Goal: Task Accomplishment & Management: Complete application form

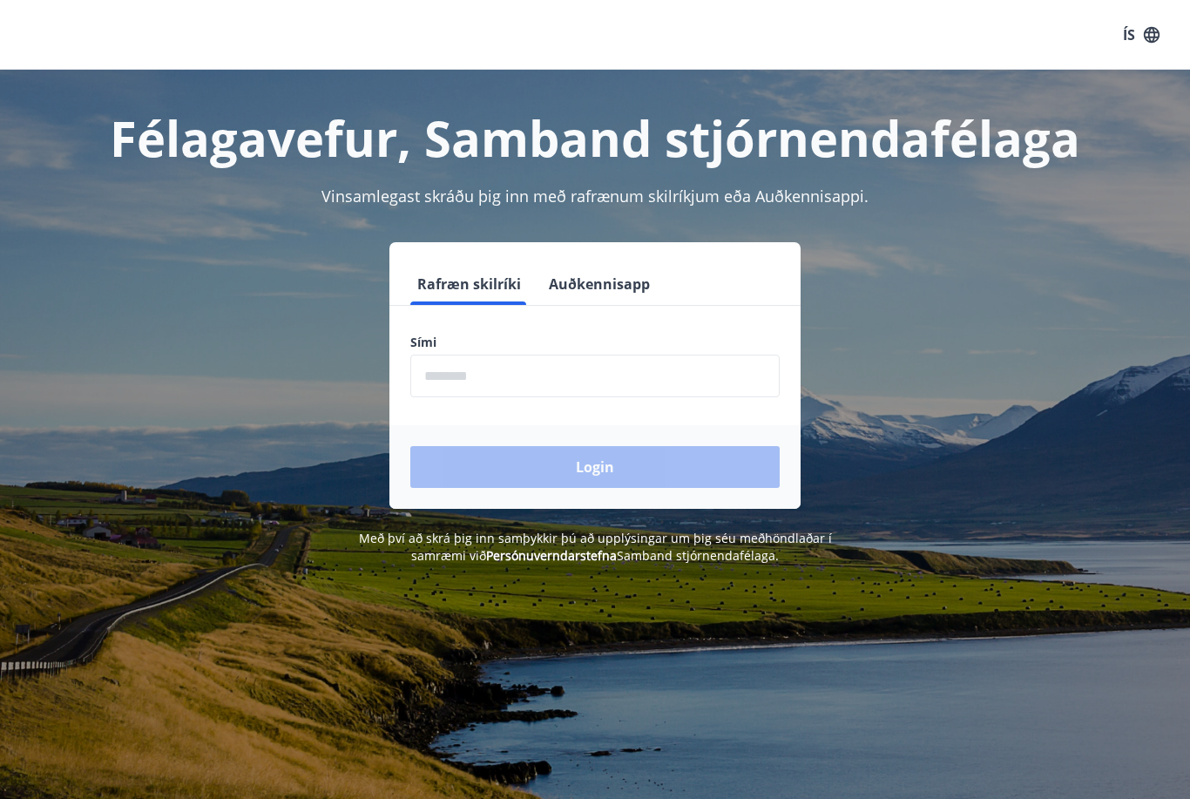
click at [619, 375] on input "phone" at bounding box center [594, 376] width 369 height 43
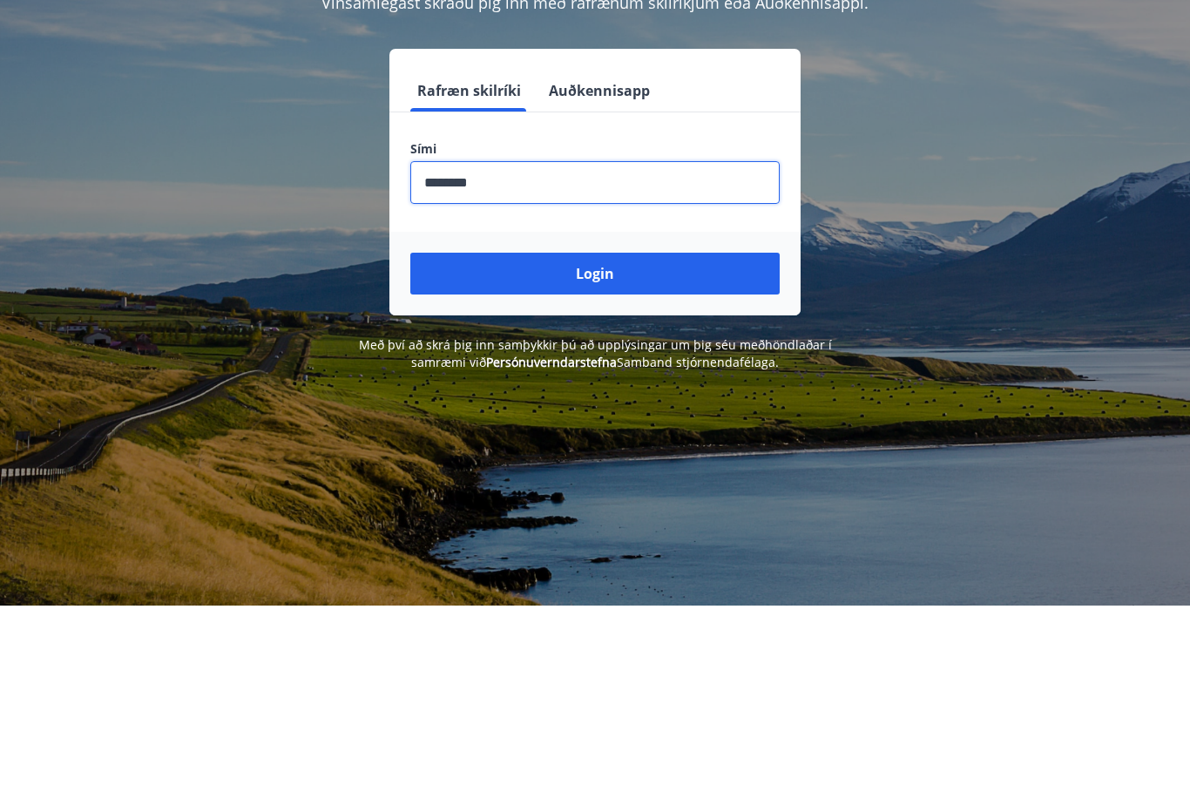
type input "********"
click at [723, 446] on button "Login" at bounding box center [594, 467] width 369 height 42
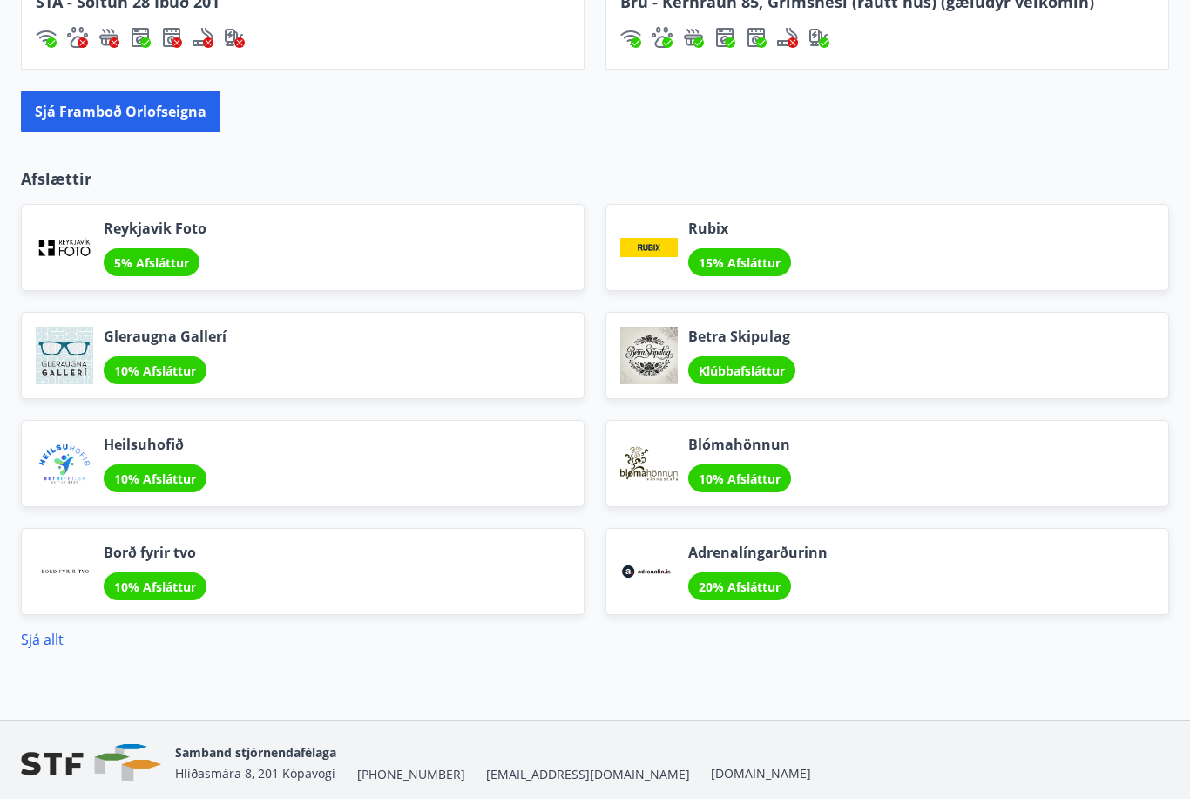
scroll to position [2100, 0]
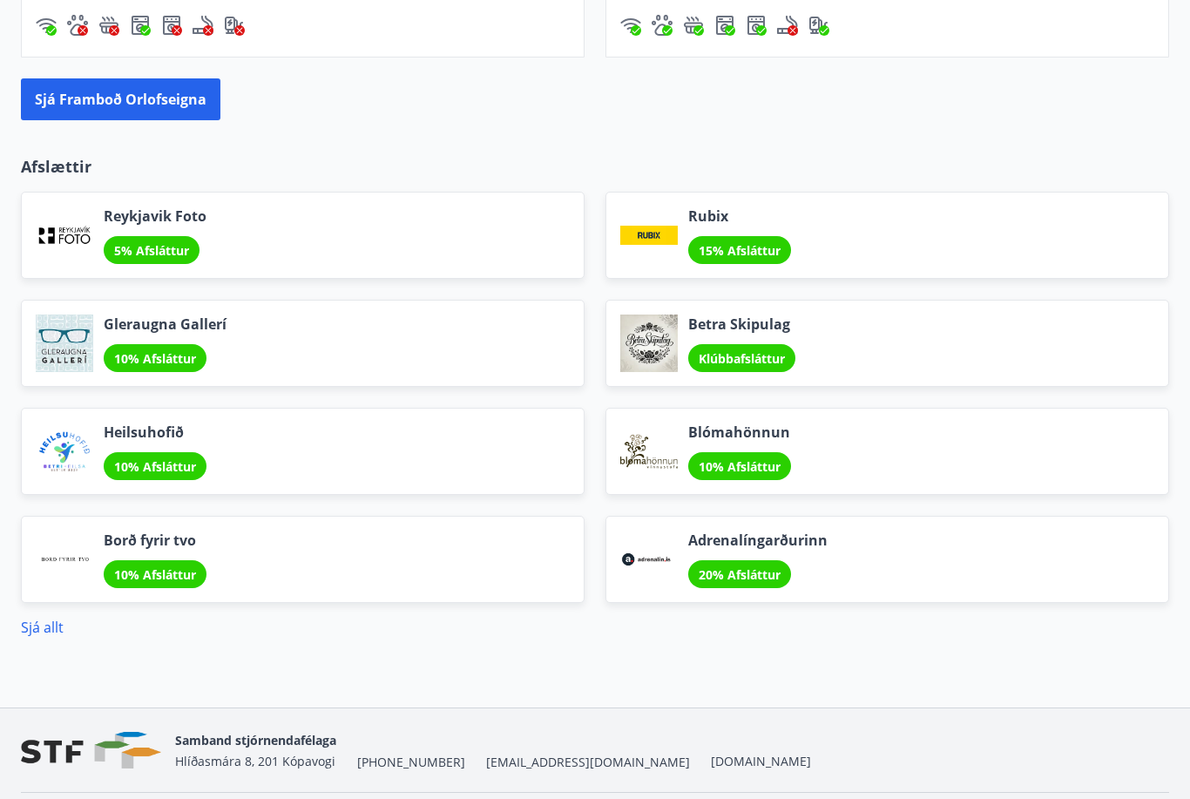
click at [43, 632] on link "Sjá allt" at bounding box center [42, 627] width 43 height 19
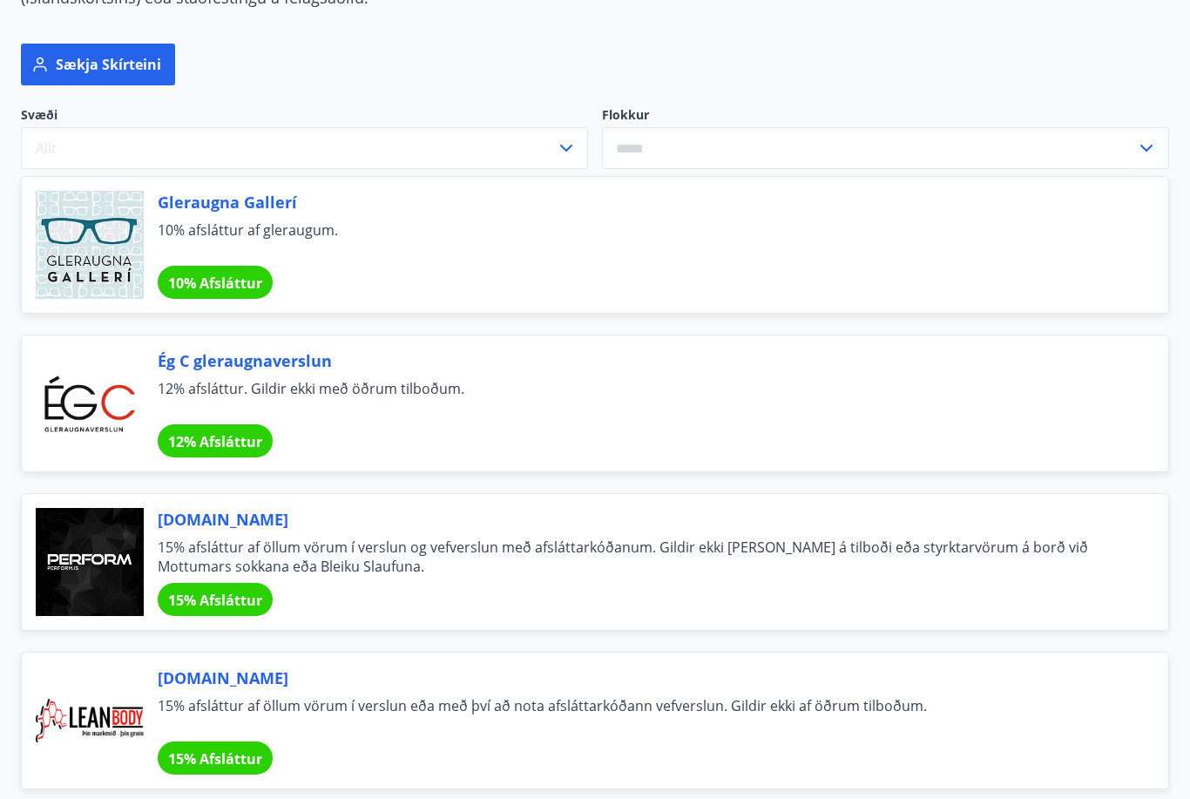
click at [786, 448] on div "Ég C gleraugnaverslun 12% afsláttur. Gildir ekki með öðrum tilboðum. 12% Afslát…" at bounding box center [642, 403] width 969 height 108
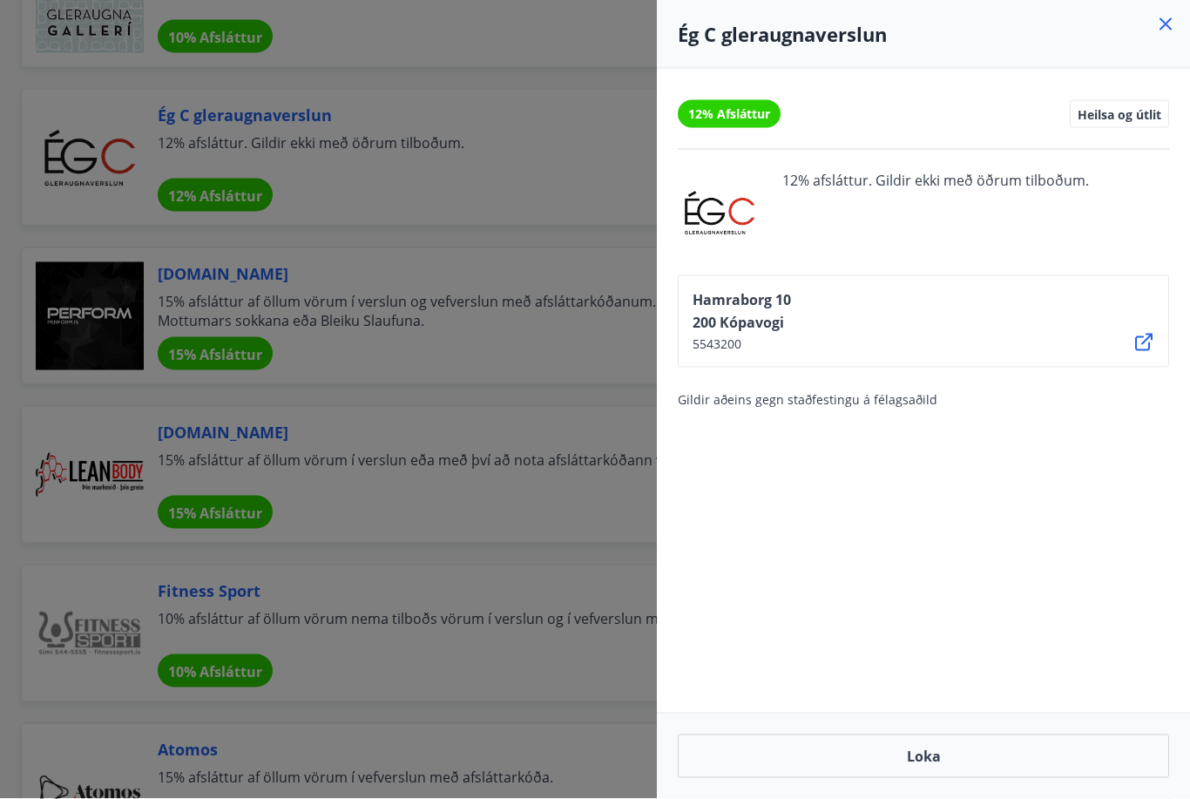
scroll to position [461, 0]
click at [1173, 14] on icon at bounding box center [1165, 24] width 21 height 21
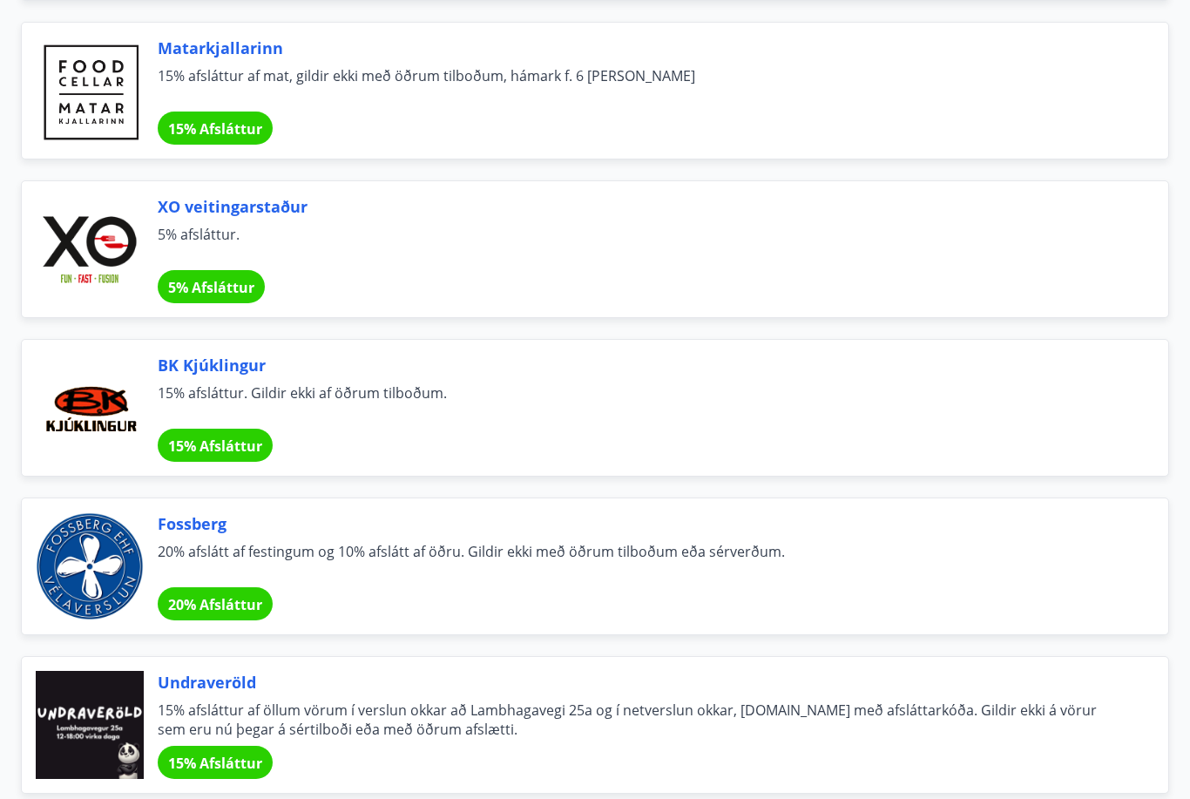
scroll to position [2905, 0]
click at [656, 734] on span "15% afsláttur af öllum vörum í verslun okkar að Lambhagavegi 25a og í netverslu…" at bounding box center [642, 720] width 969 height 38
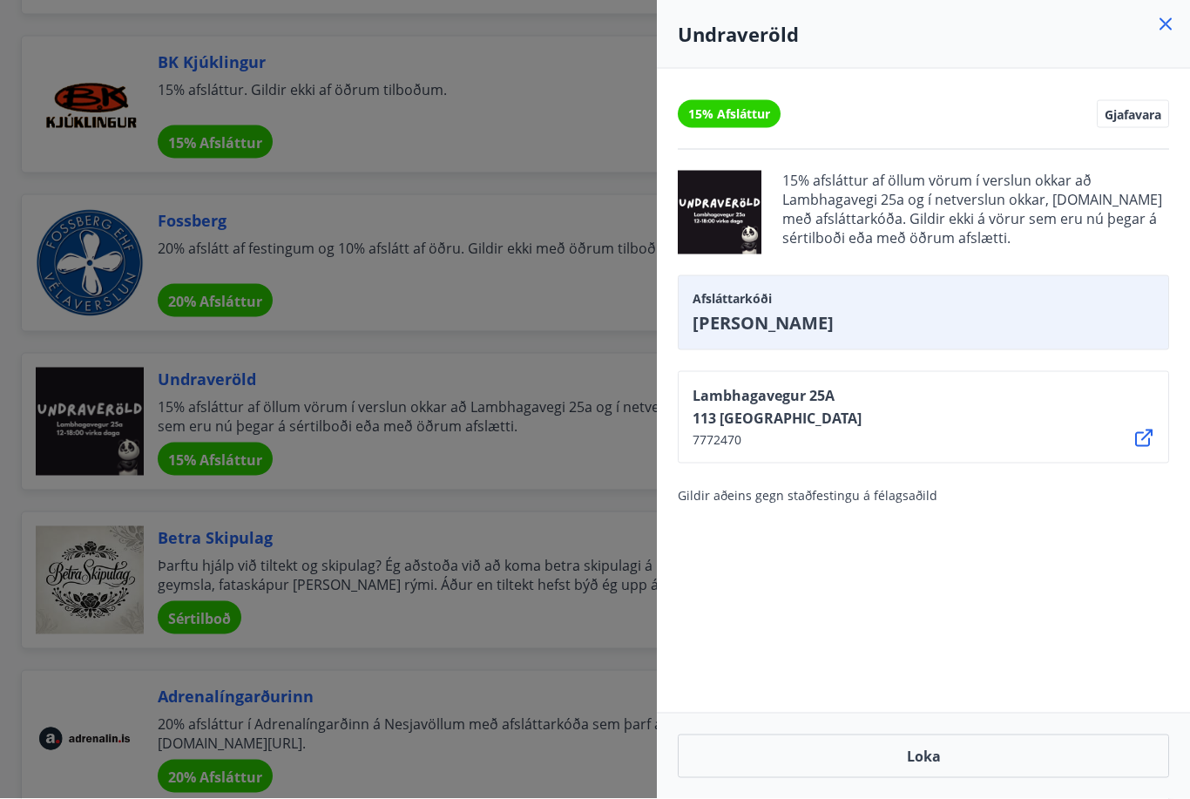
scroll to position [3209, 0]
click at [1177, 18] on div "Undraveröld" at bounding box center [923, 34] width 533 height 69
click at [1160, 24] on icon at bounding box center [1165, 24] width 21 height 21
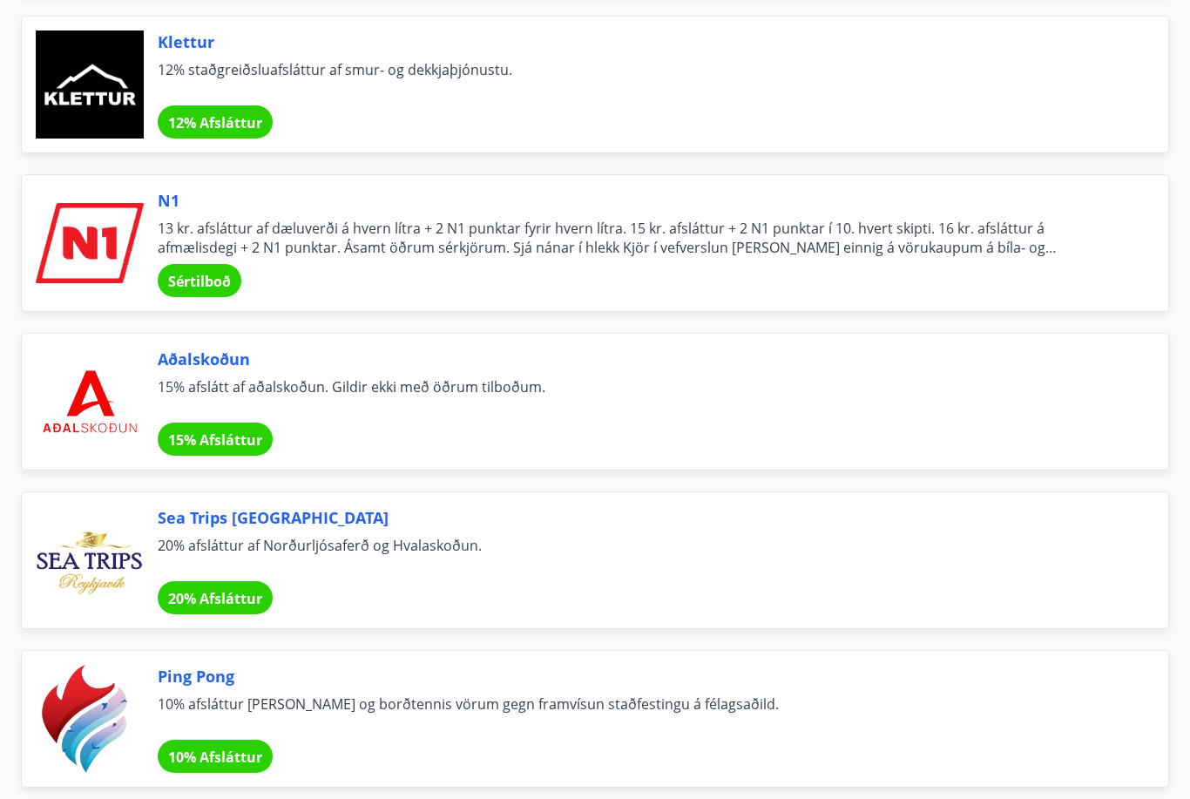
scroll to position [6401, 0]
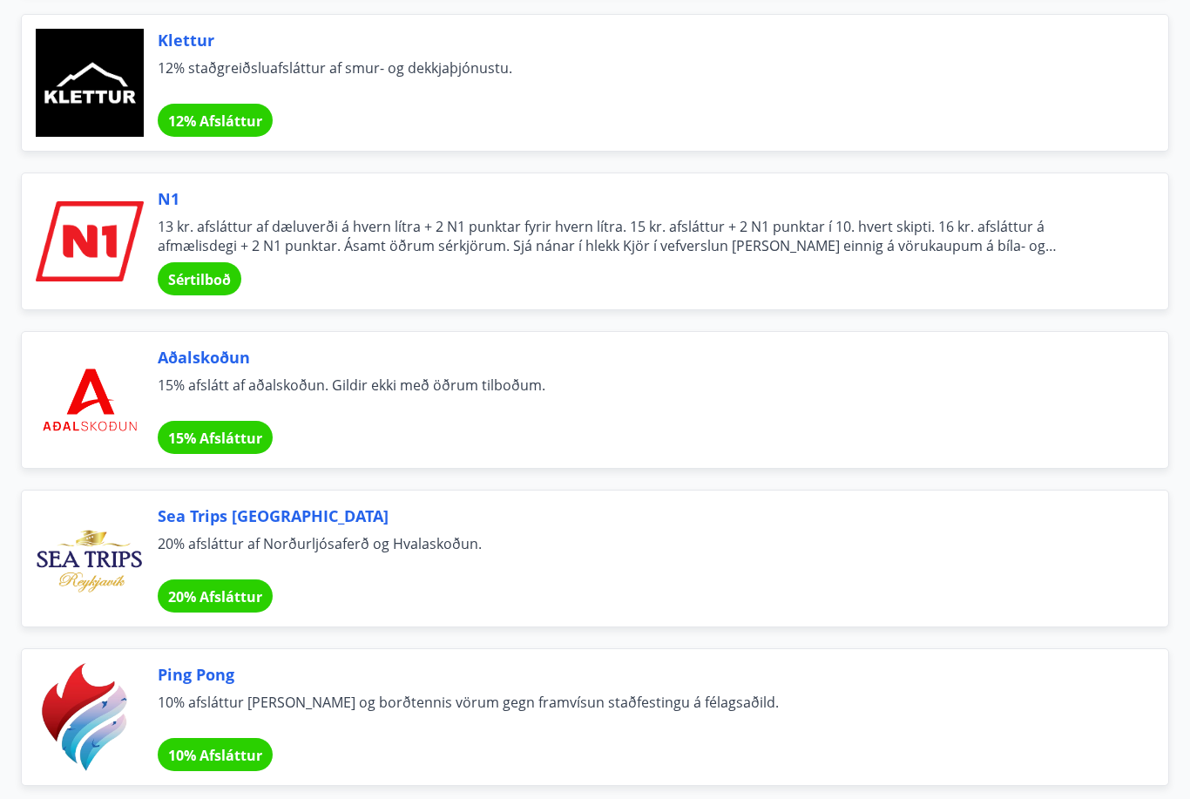
click at [708, 620] on div "Sea Trips [GEOGRAPHIC_DATA] 20% afsláttur af Norðurljósaferð og Hvalaskoðun. 20…" at bounding box center [595, 559] width 1148 height 138
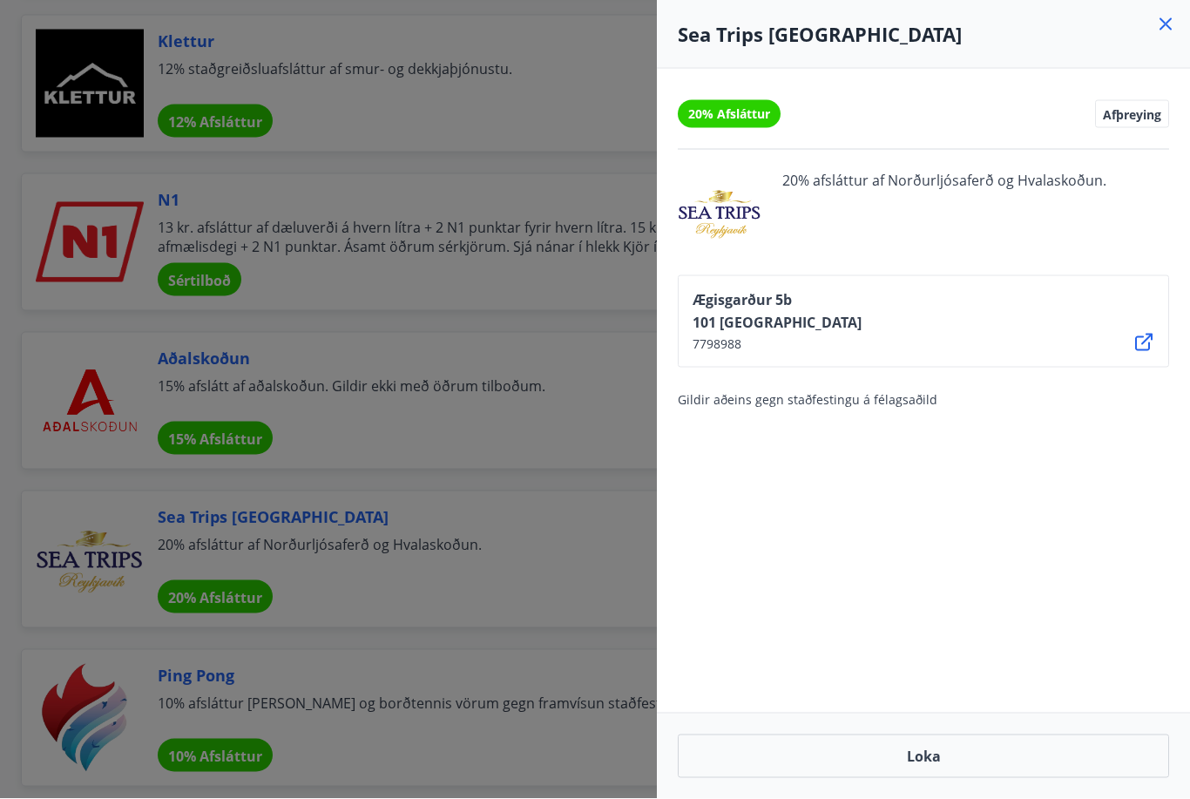
scroll to position [6402, 0]
click at [1175, 10] on div "Sea Trips [GEOGRAPHIC_DATA]" at bounding box center [923, 34] width 533 height 69
click at [1175, 18] on icon at bounding box center [1165, 24] width 21 height 21
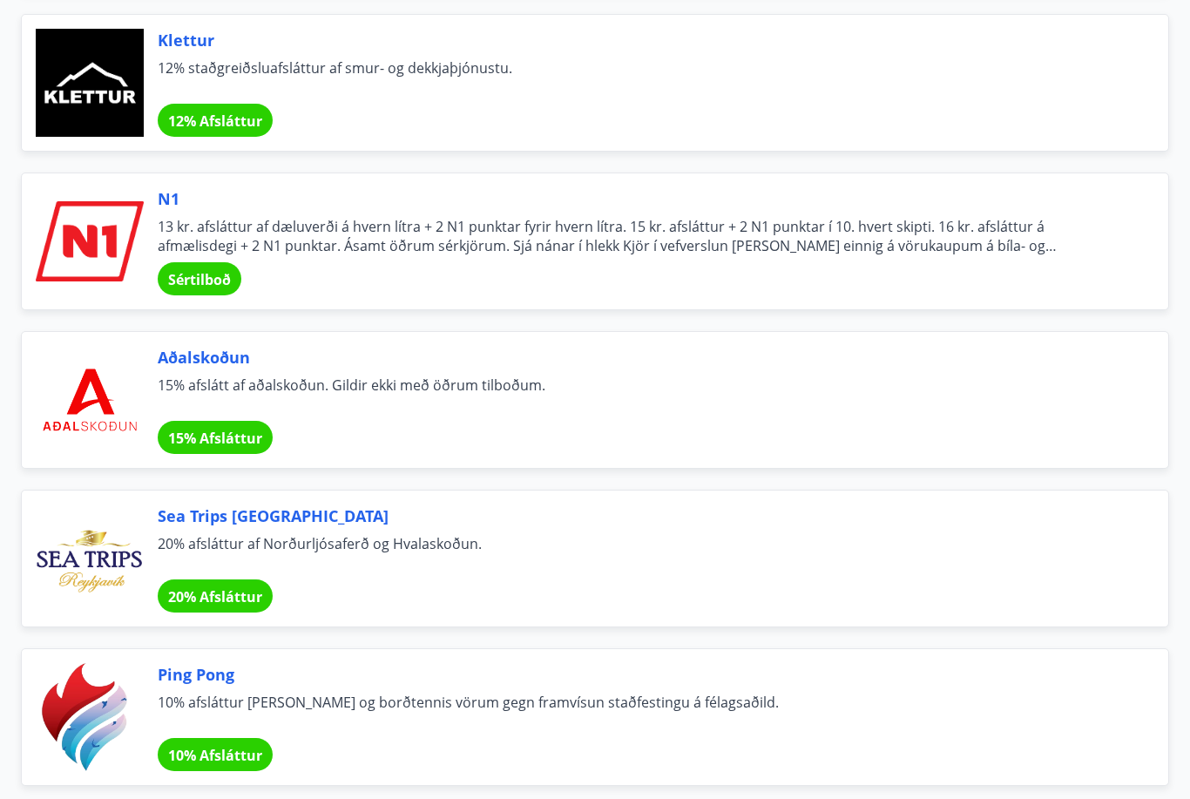
click at [208, 288] on span "Sértilboð" at bounding box center [199, 279] width 63 height 19
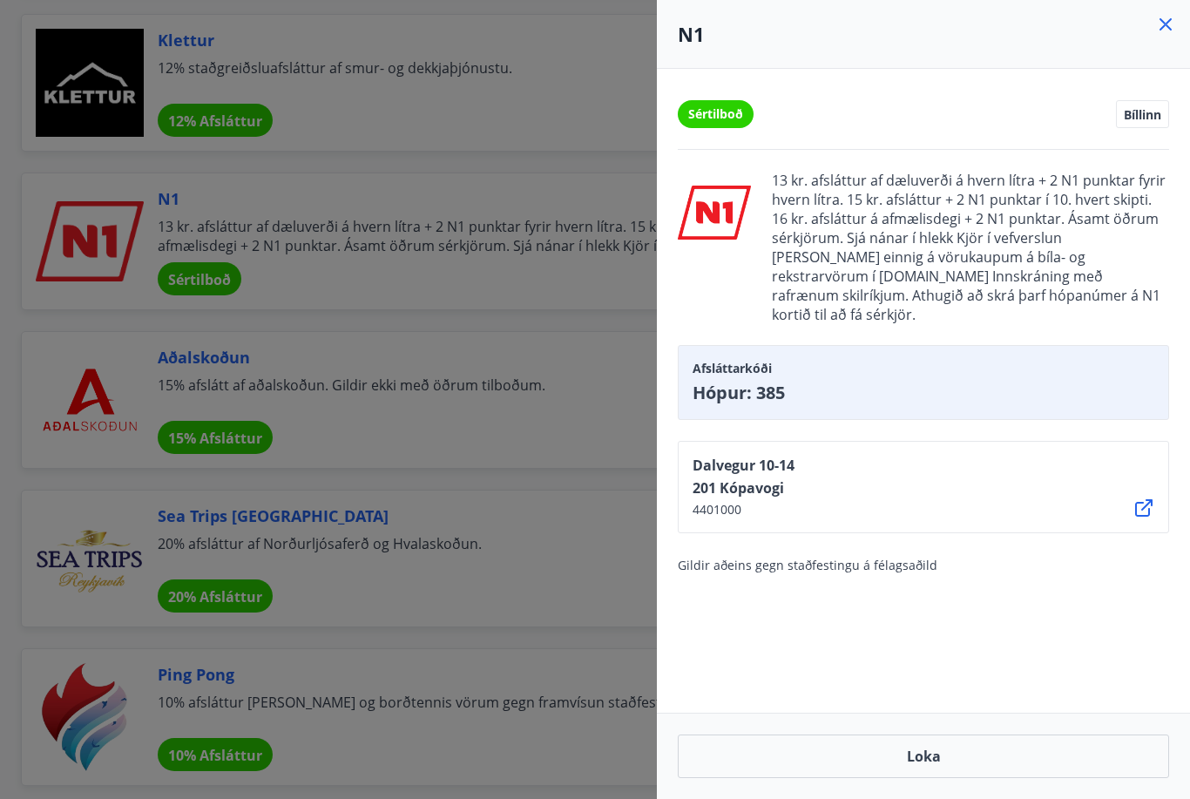
click at [1174, 18] on icon at bounding box center [1165, 24] width 21 height 21
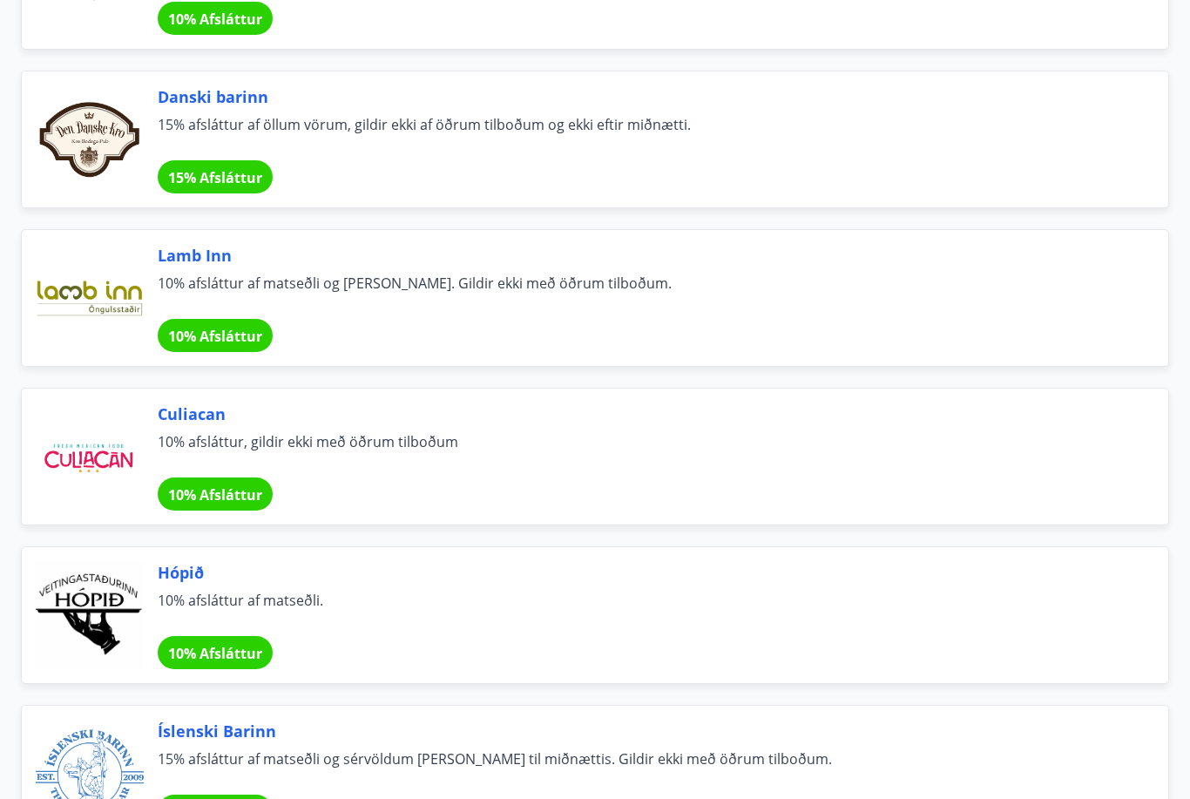
scroll to position [9359, 0]
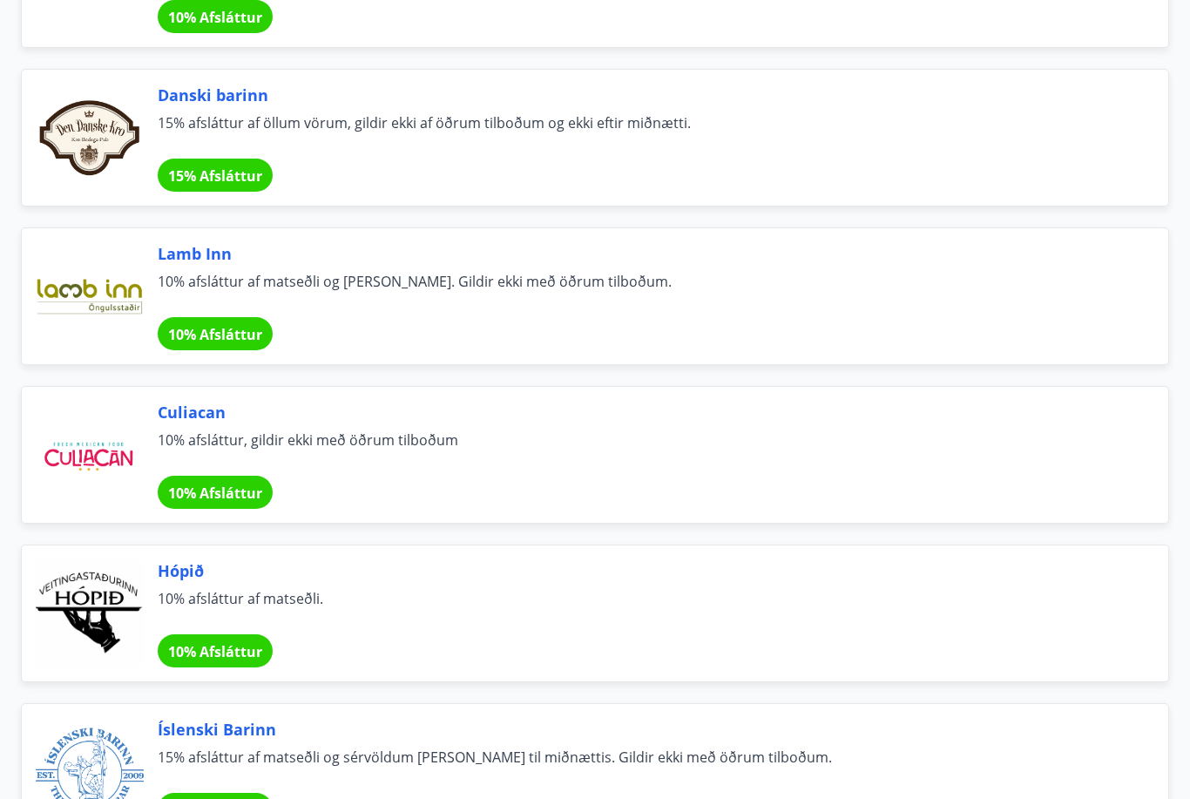
click at [227, 173] on span "15% Afsláttur" at bounding box center [215, 175] width 94 height 19
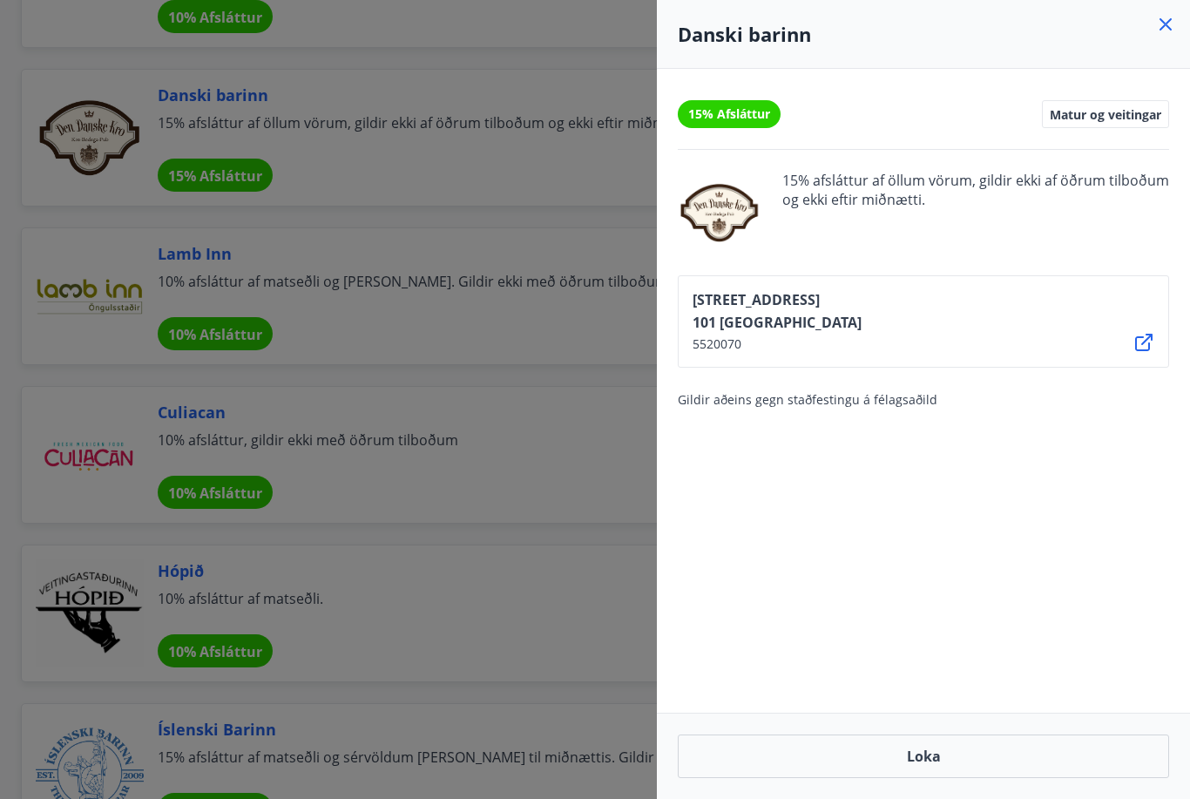
click at [1175, 15] on icon at bounding box center [1165, 24] width 21 height 21
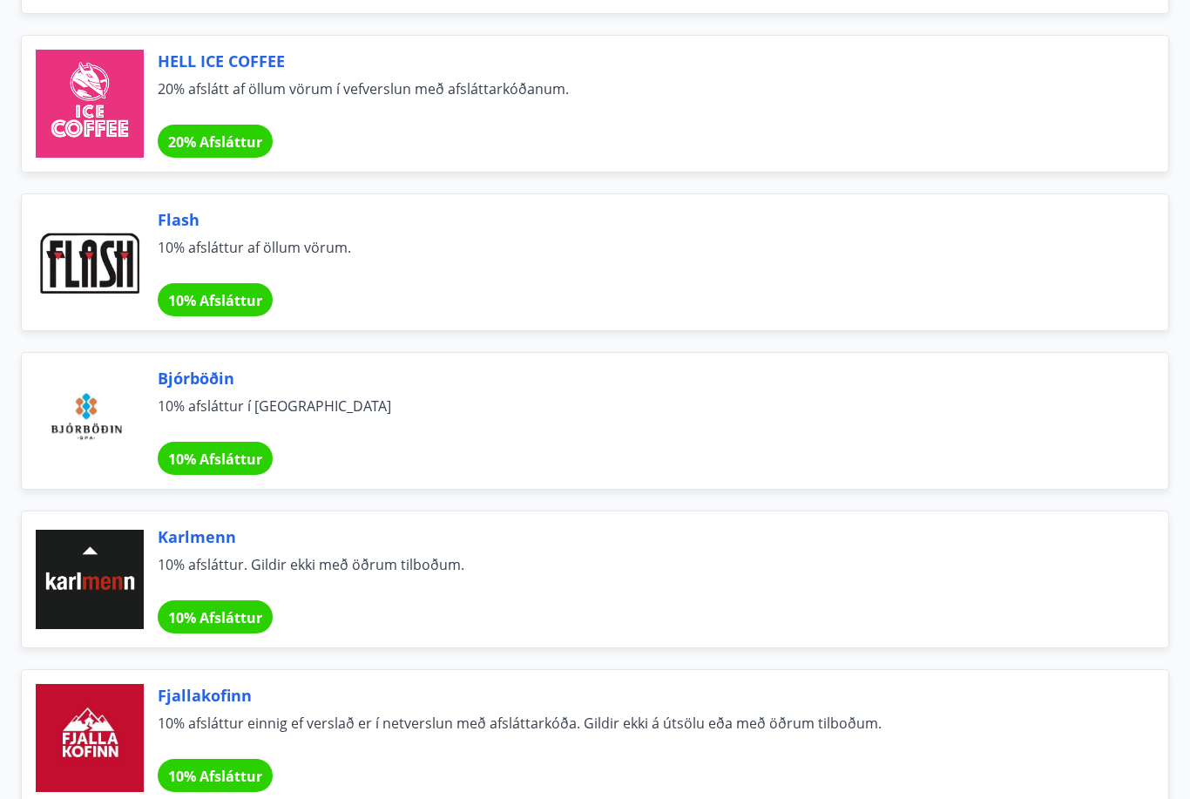
scroll to position [10327, 0]
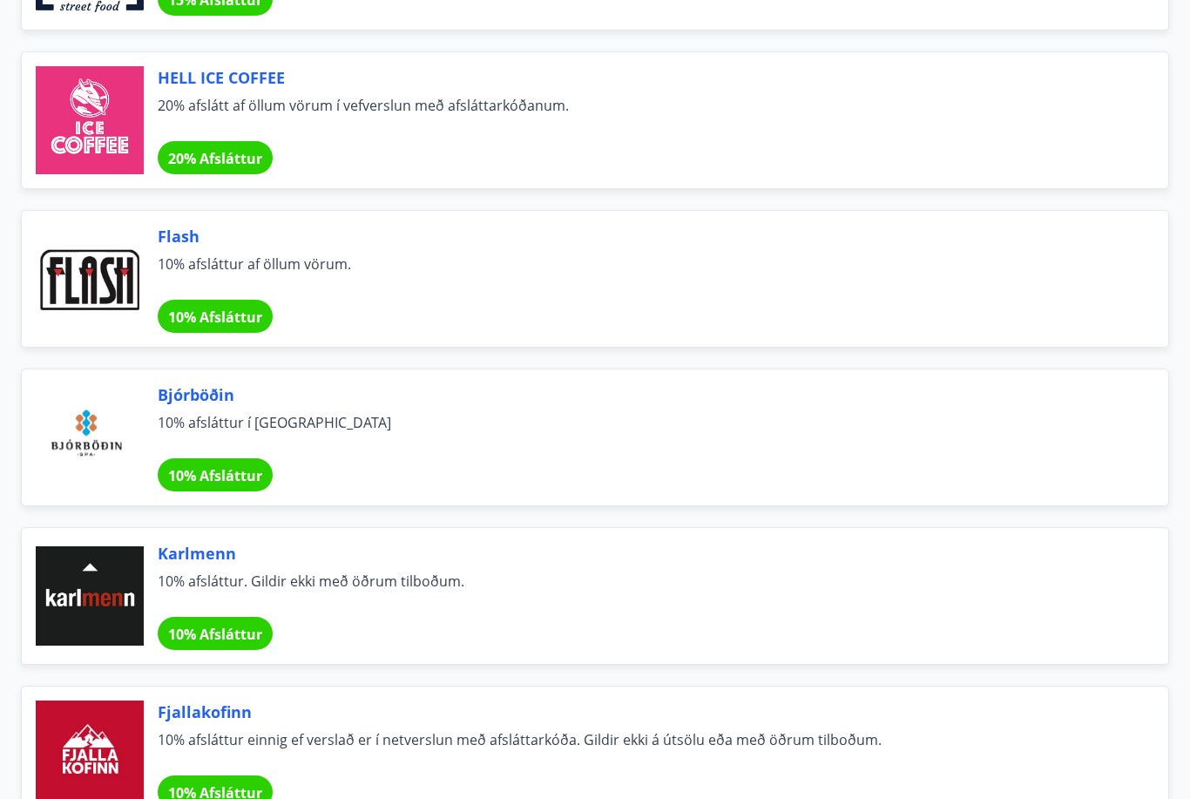
click at [212, 158] on span "20% Afsláttur" at bounding box center [215, 159] width 94 height 19
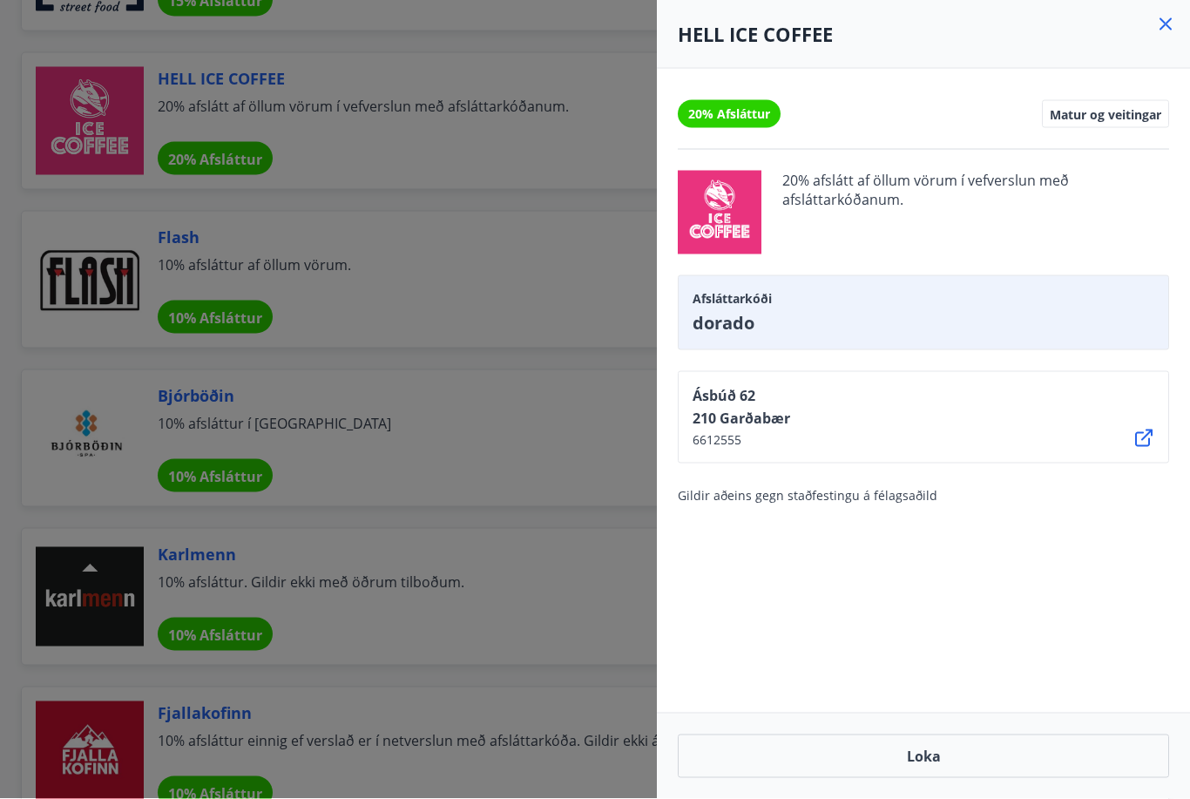
scroll to position [10328, 0]
click at [1169, 17] on icon at bounding box center [1165, 24] width 21 height 21
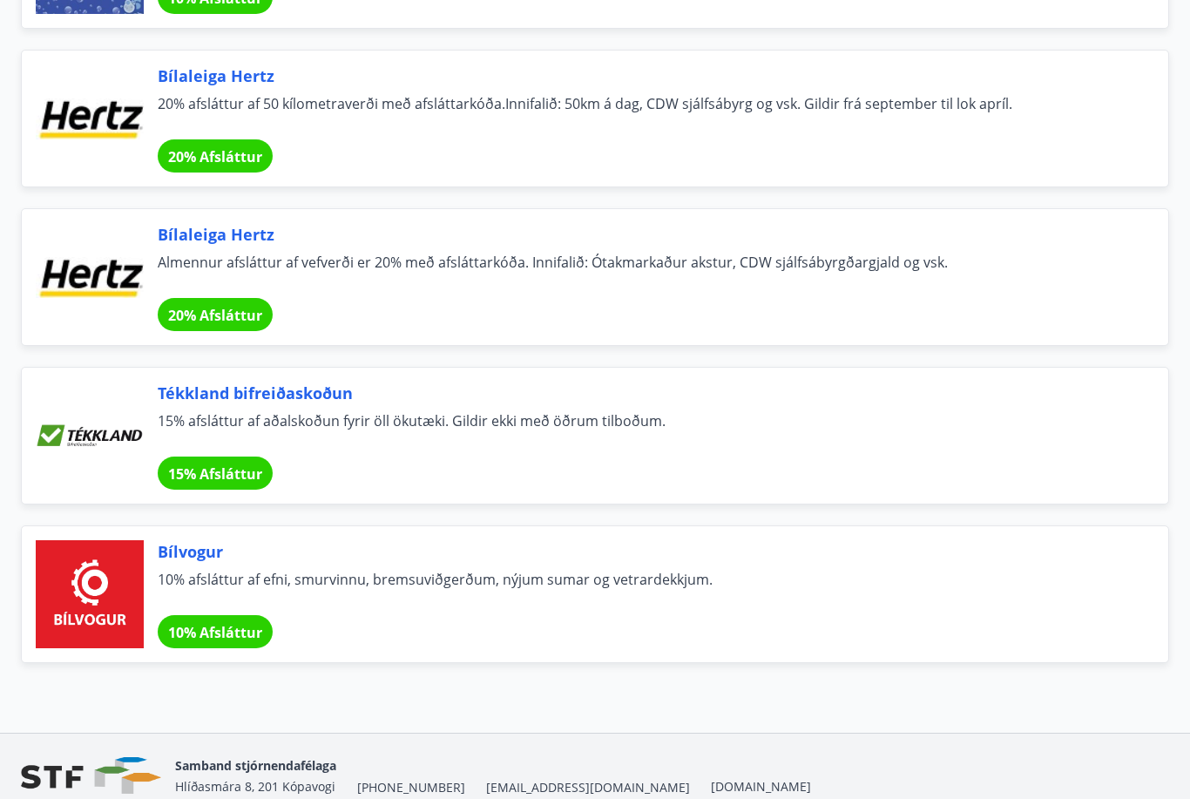
scroll to position [11465, 0]
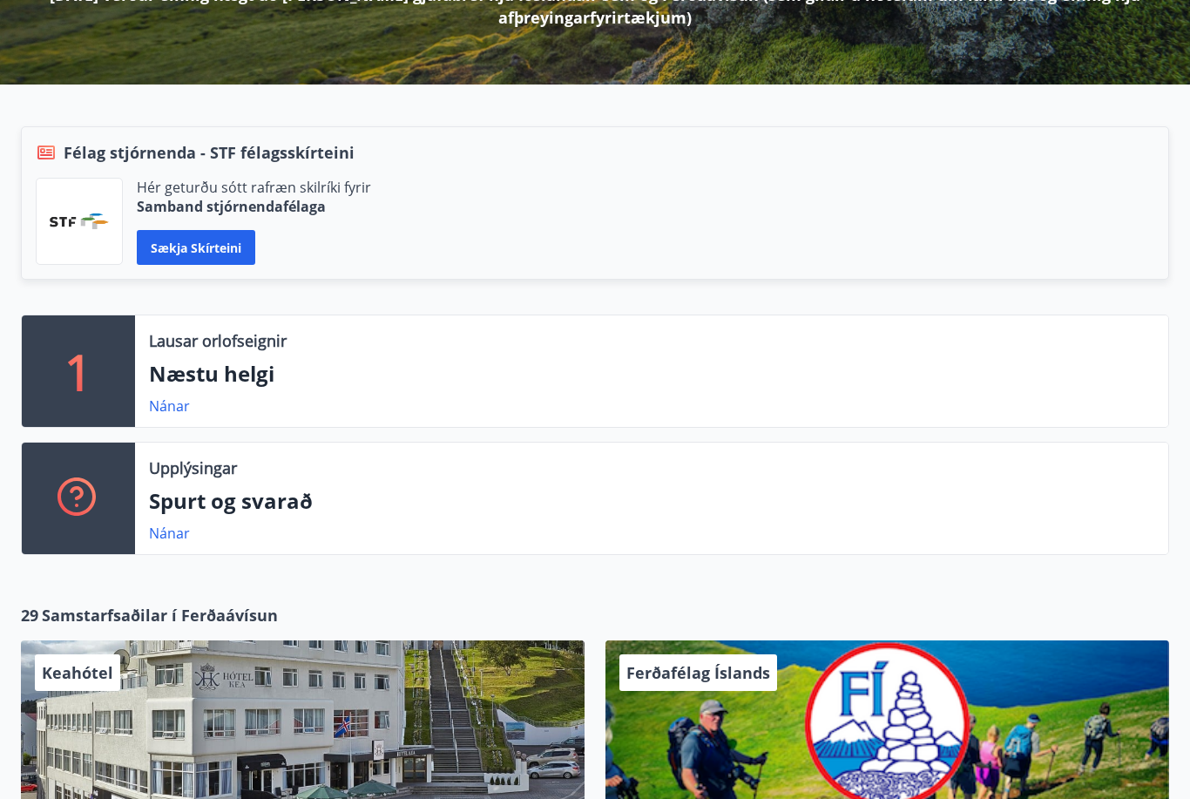
scroll to position [330, 0]
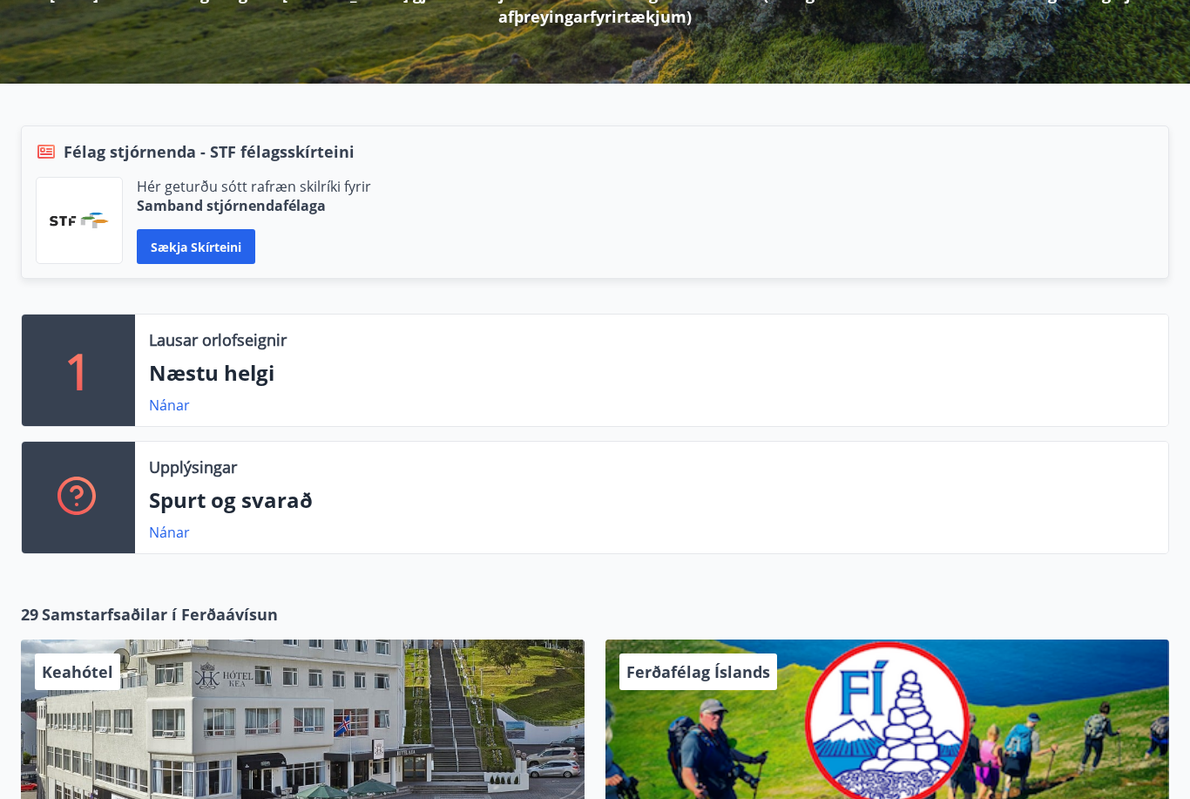
click at [206, 248] on button "Sækja skírteini" at bounding box center [196, 246] width 118 height 35
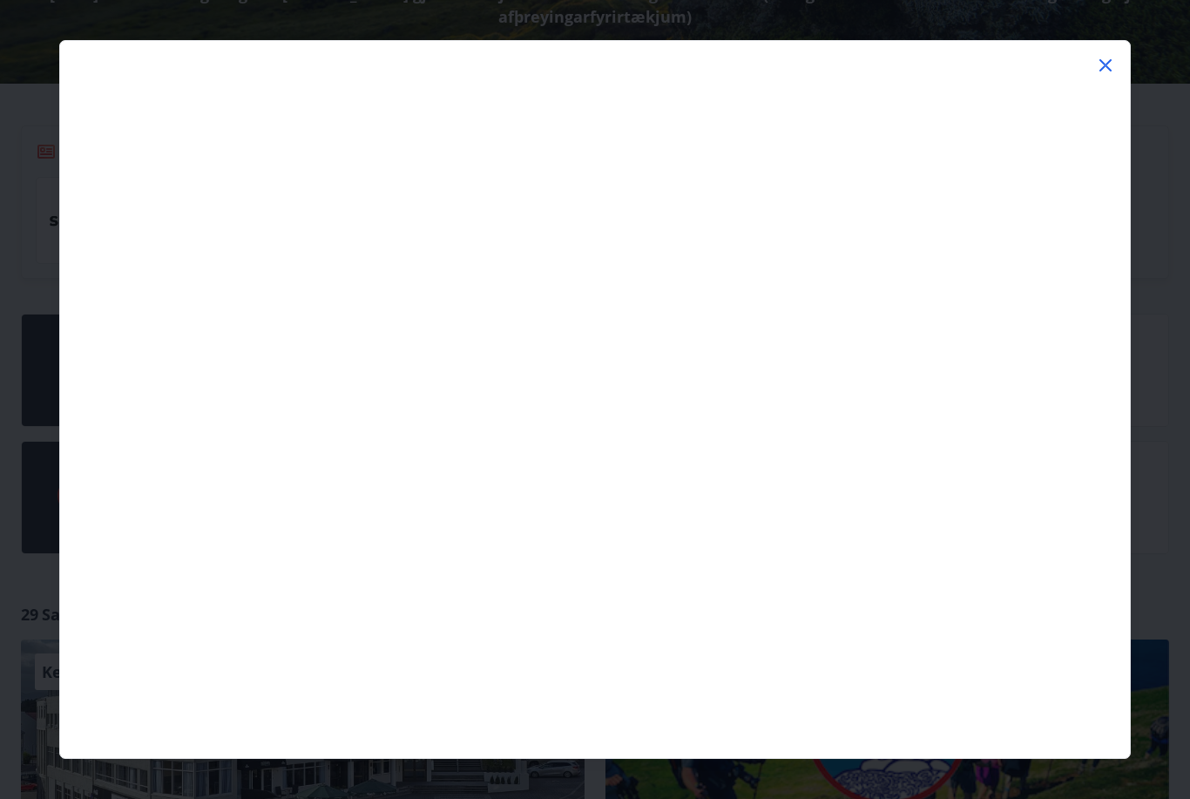
click at [1111, 70] on icon at bounding box center [1105, 65] width 21 height 21
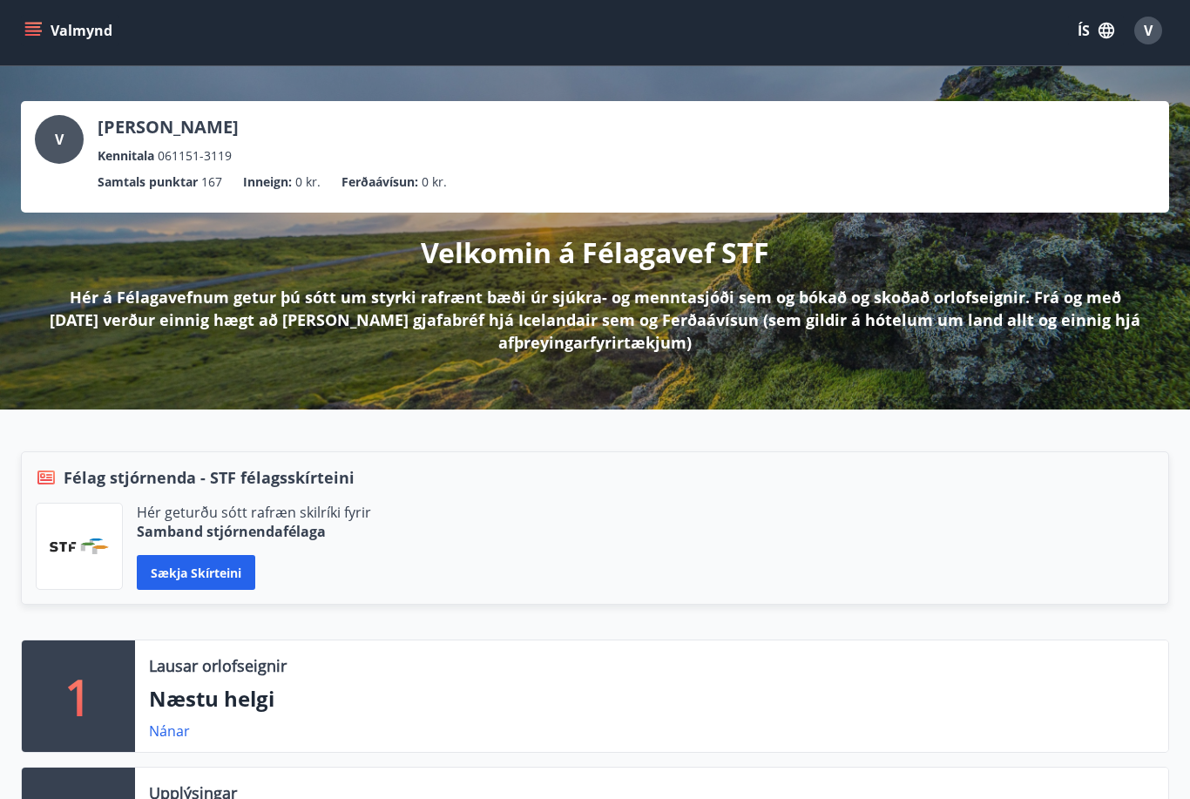
scroll to position [0, 0]
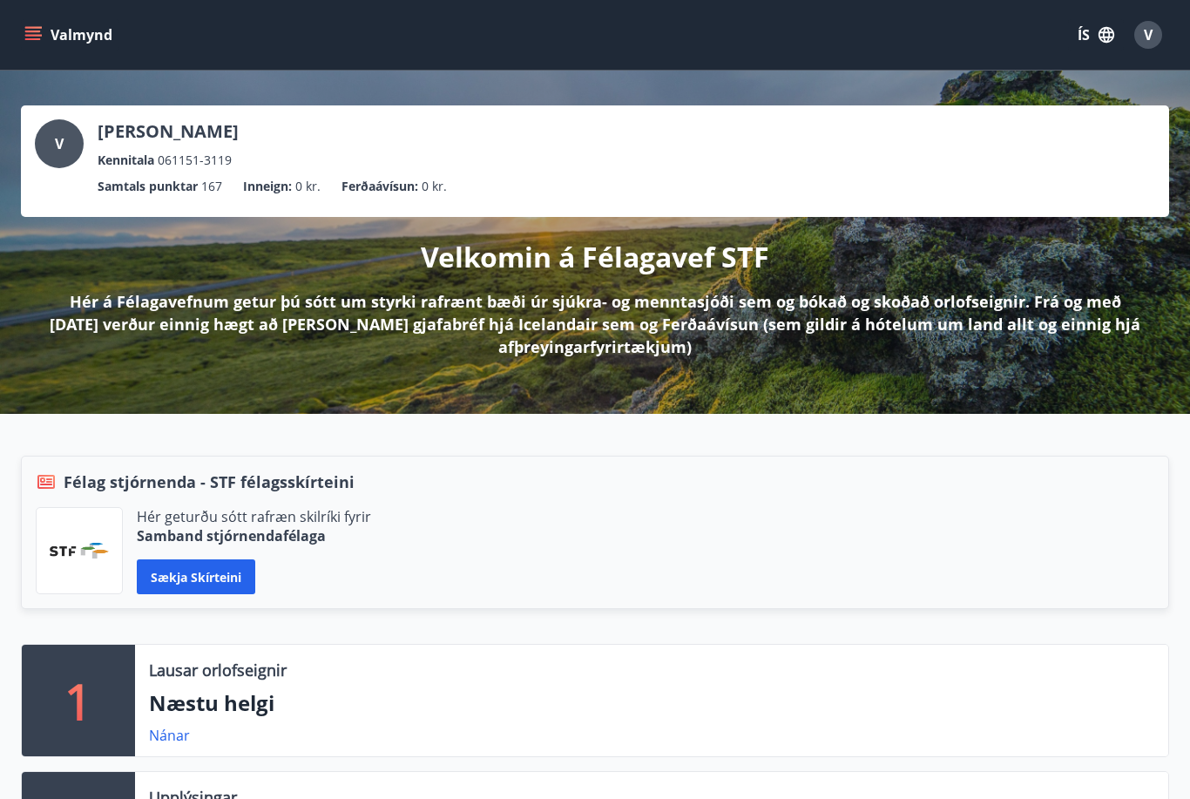
click at [569, 316] on p "Hér á Félagavefnum getur þú sótt um styrki rafrænt bæði úr sjúkra- og menntasjó…" at bounding box center [595, 324] width 1092 height 68
click at [599, 283] on div "Velkomin á Félagavef STF Hér á Félagavefnum getur þú sótt um styrki rafrænt bæð…" at bounding box center [595, 287] width 1148 height 141
click at [590, 287] on div "Velkomin á Félagavef STF Hér á Félagavefnum getur þú sótt um styrki rafrænt bæð…" at bounding box center [595, 287] width 1148 height 141
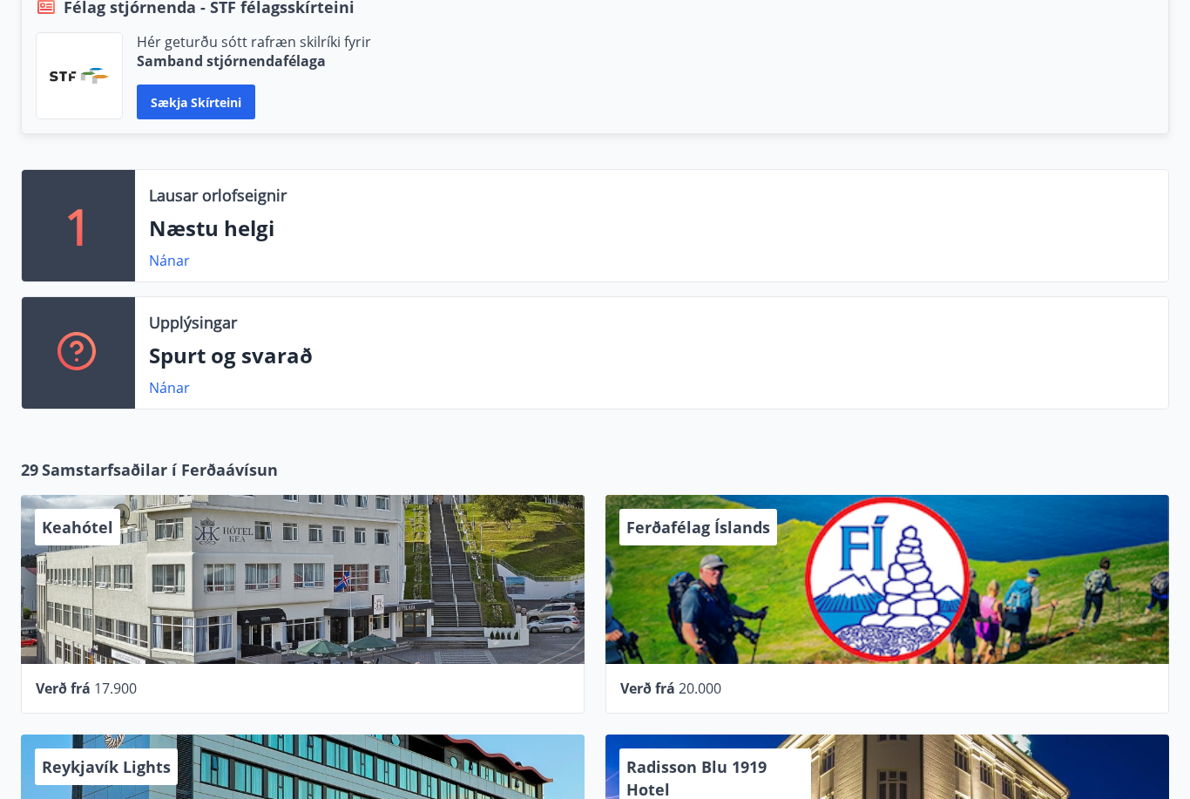
scroll to position [475, 0]
click at [179, 390] on link "Nánar" at bounding box center [169, 387] width 41 height 19
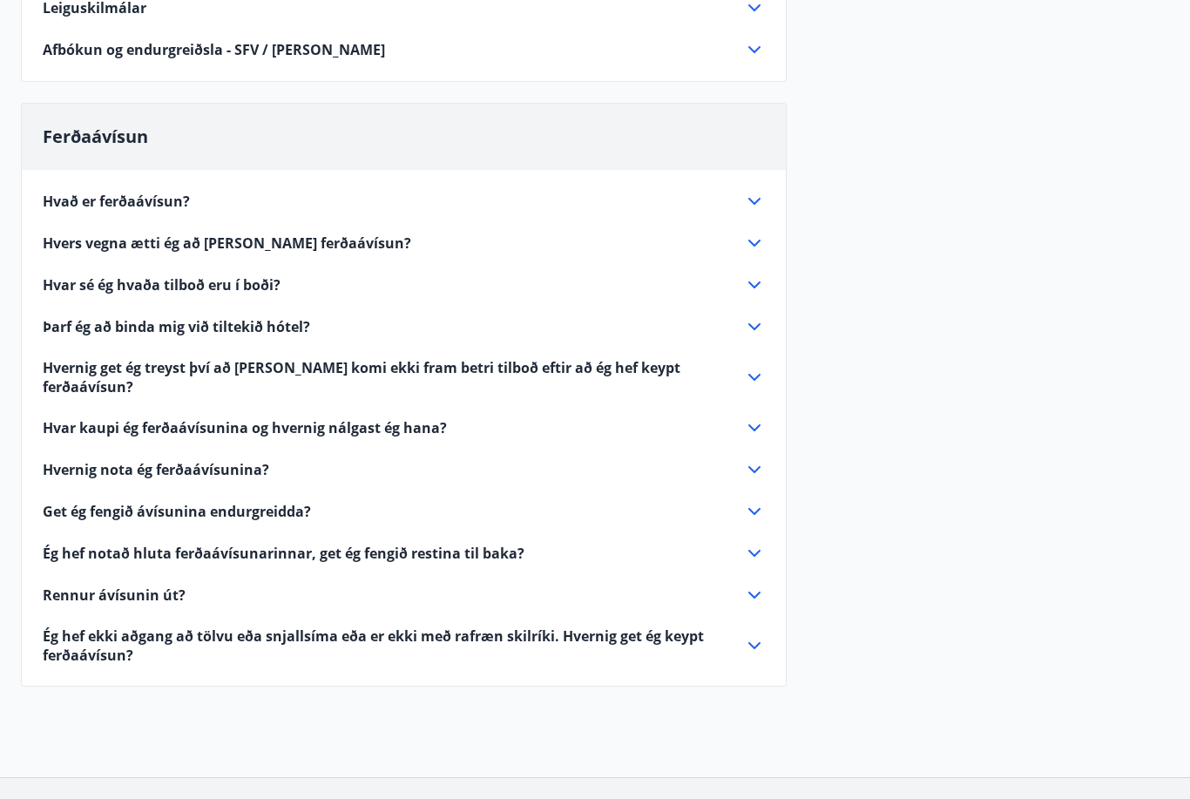
scroll to position [592, 0]
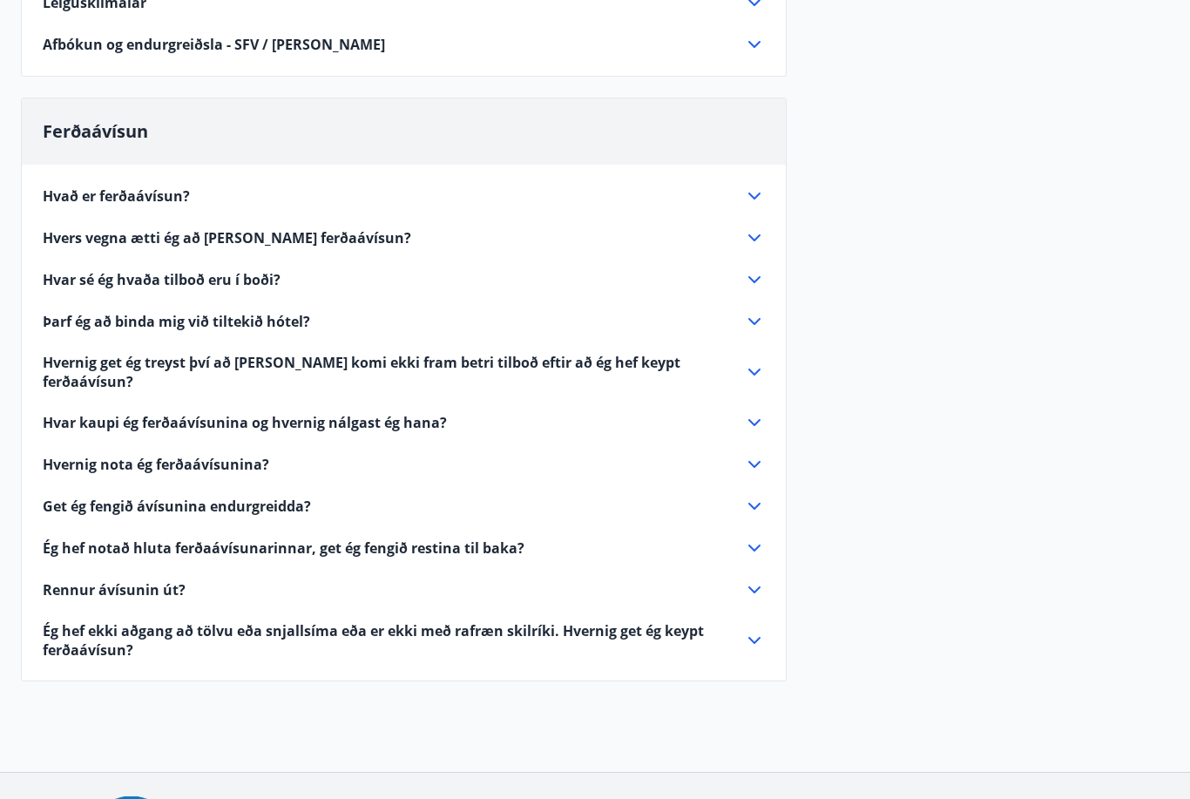
click at [756, 236] on icon at bounding box center [754, 237] width 21 height 21
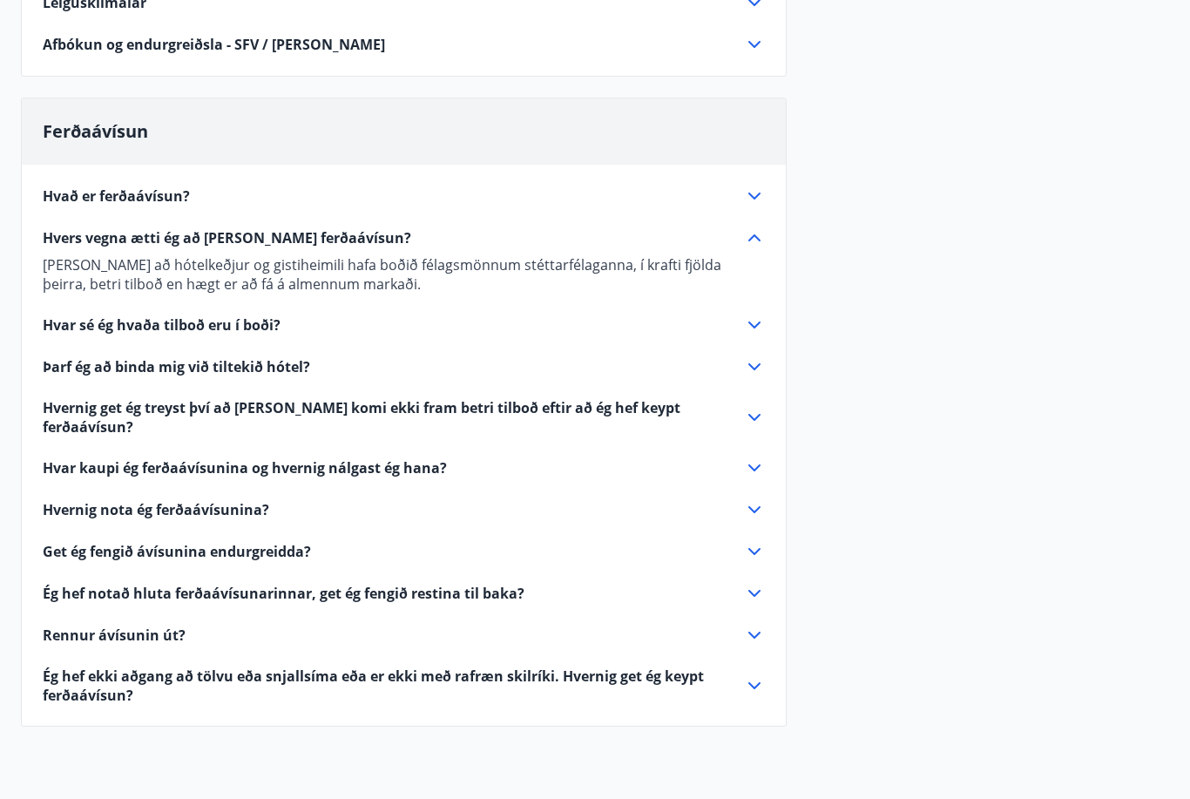
click at [746, 198] on icon at bounding box center [754, 196] width 21 height 21
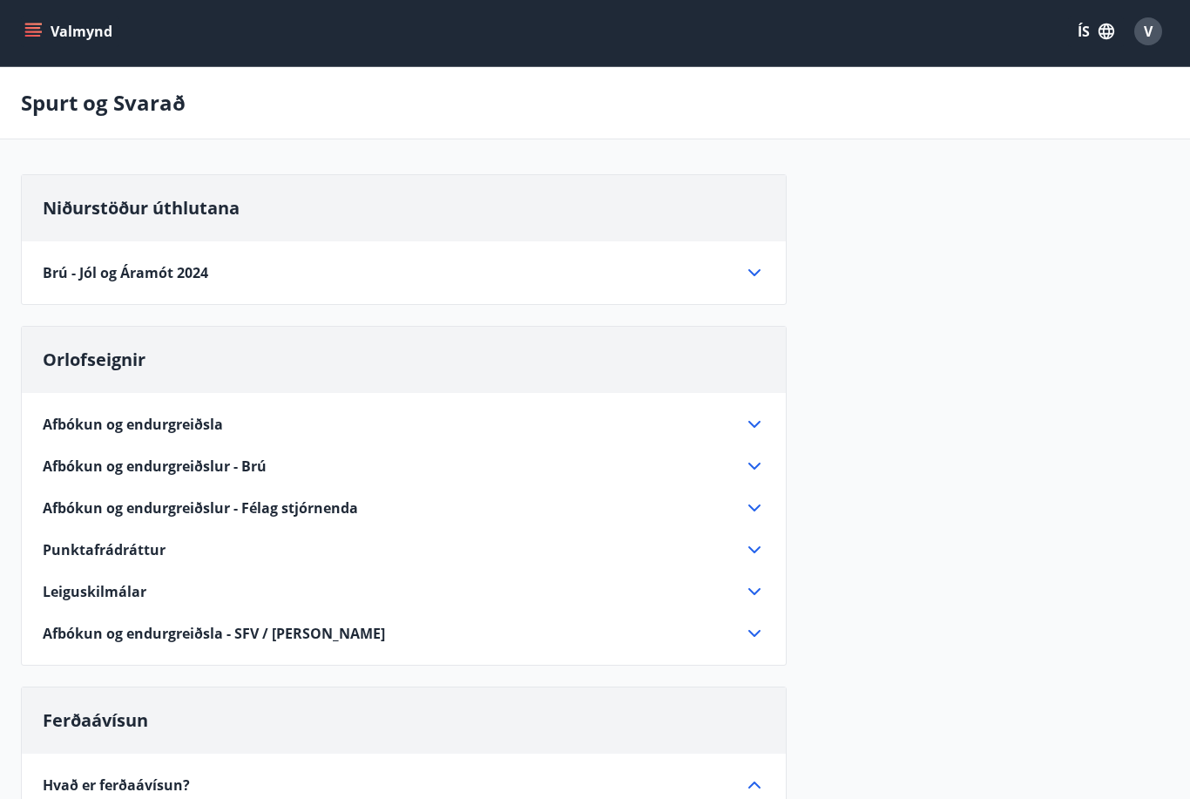
scroll to position [0, 0]
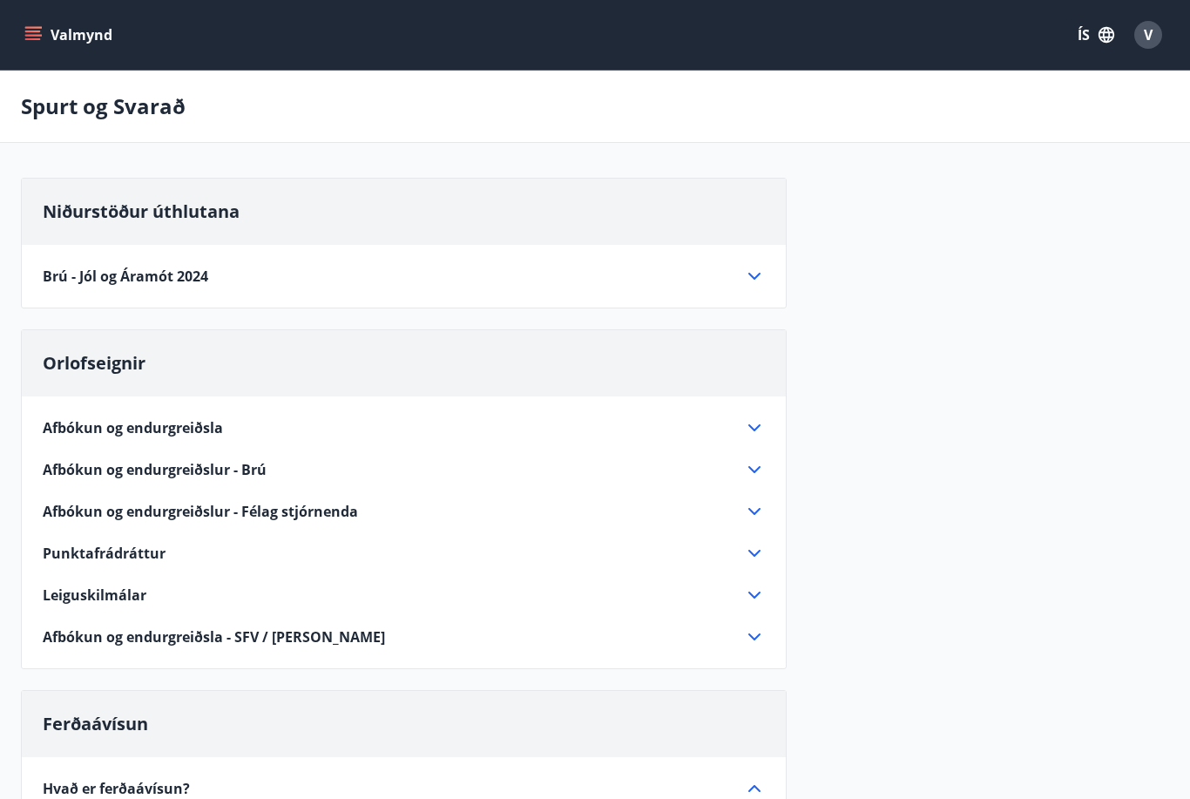
click at [37, 39] on icon "menu" at bounding box center [33, 39] width 16 height 2
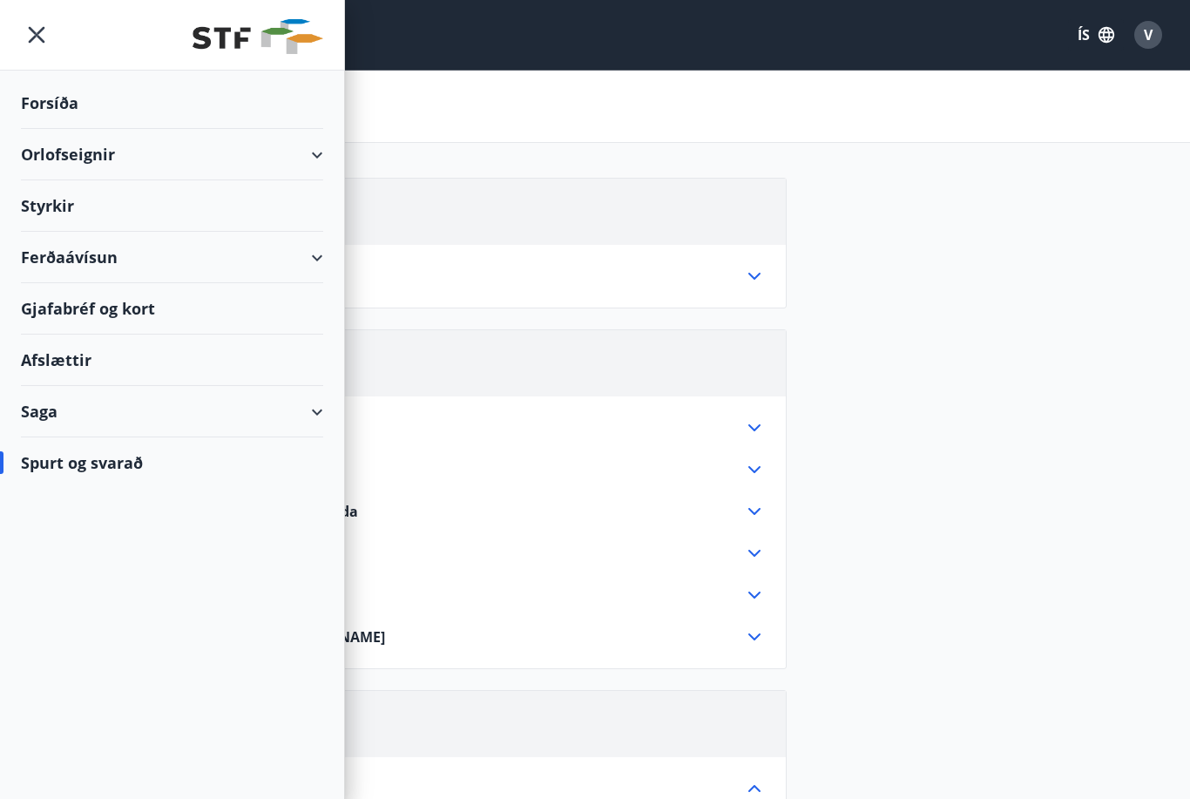
click at [81, 129] on div "Styrkir" at bounding box center [172, 103] width 302 height 51
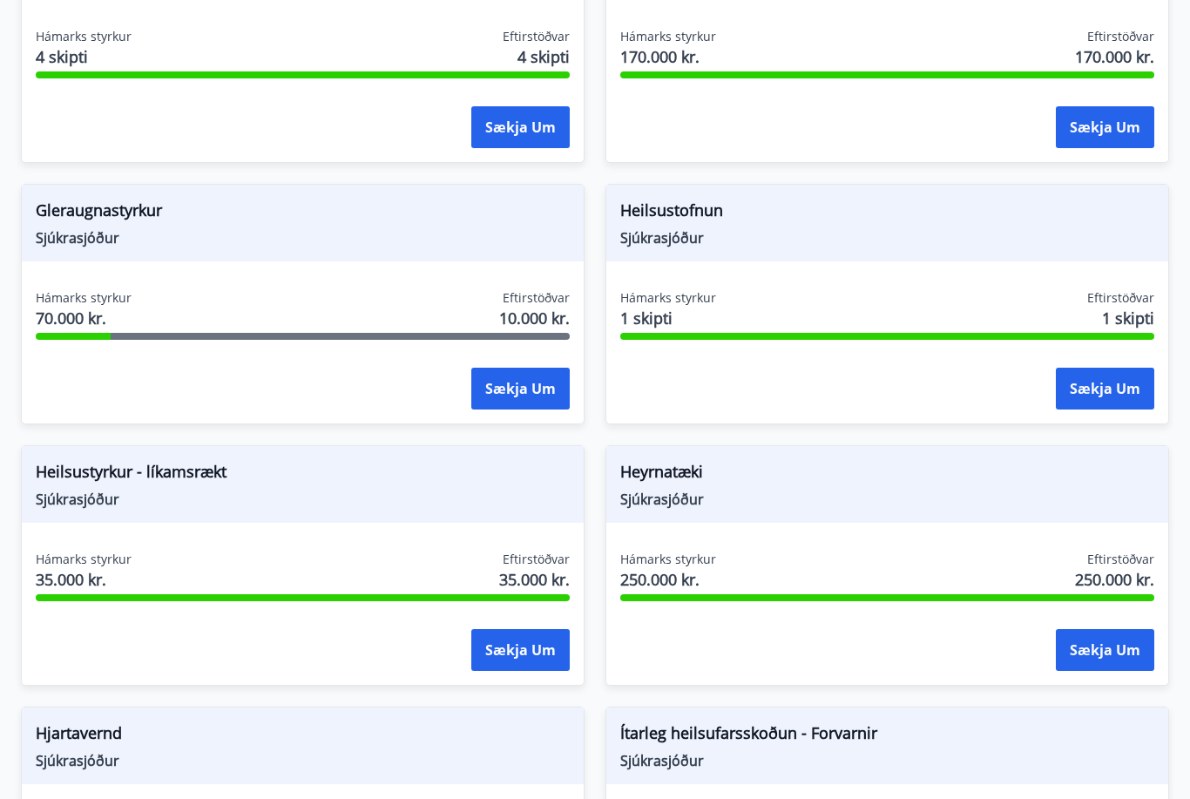
scroll to position [775, 0]
click at [98, 213] on span "Gleraugnastyrkur" at bounding box center [303, 215] width 534 height 30
click at [537, 393] on button "Sækja um" at bounding box center [520, 390] width 98 height 42
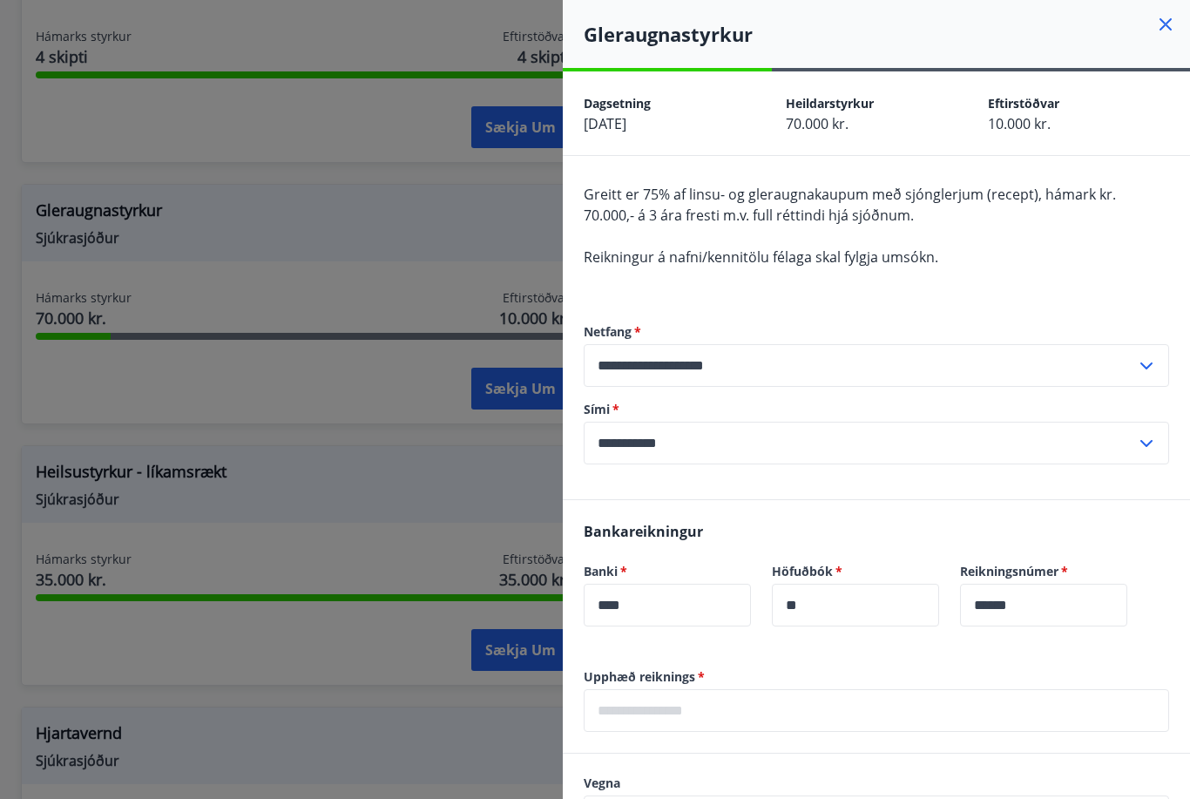
scroll to position [0, 0]
click at [1174, 24] on icon at bounding box center [1165, 24] width 21 height 21
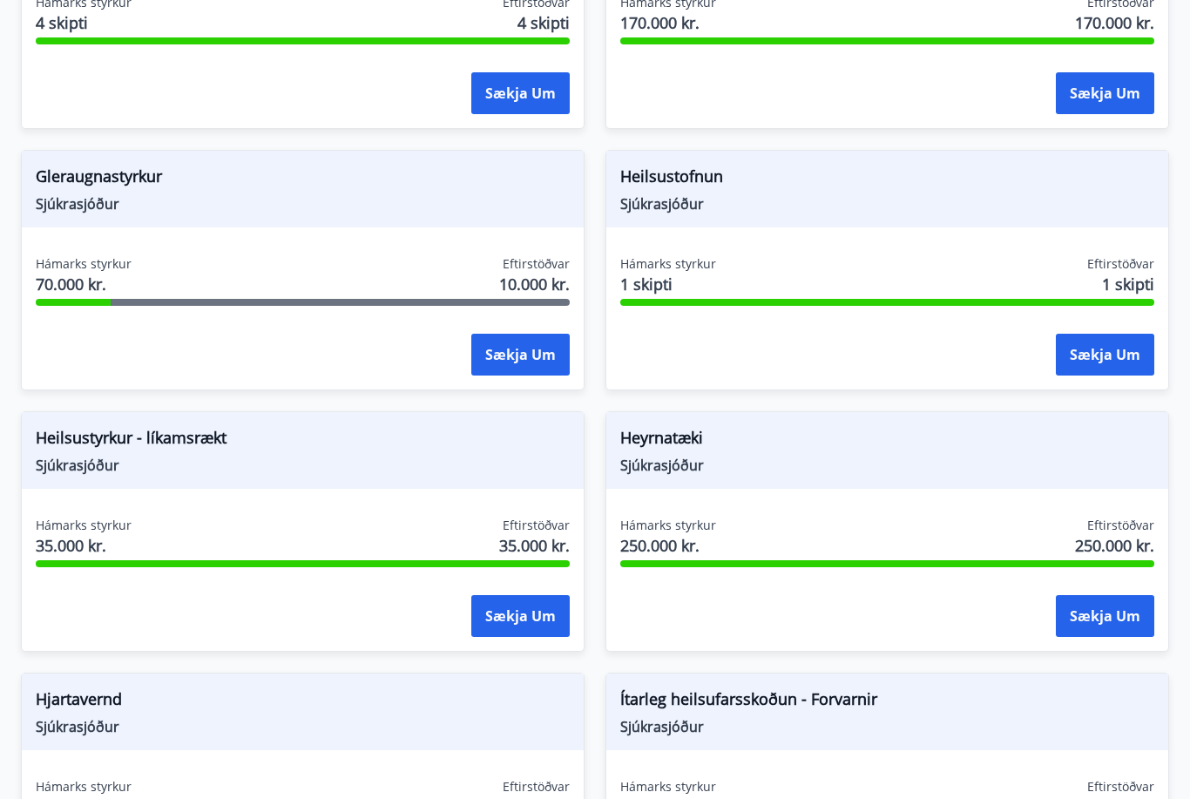
scroll to position [812, 0]
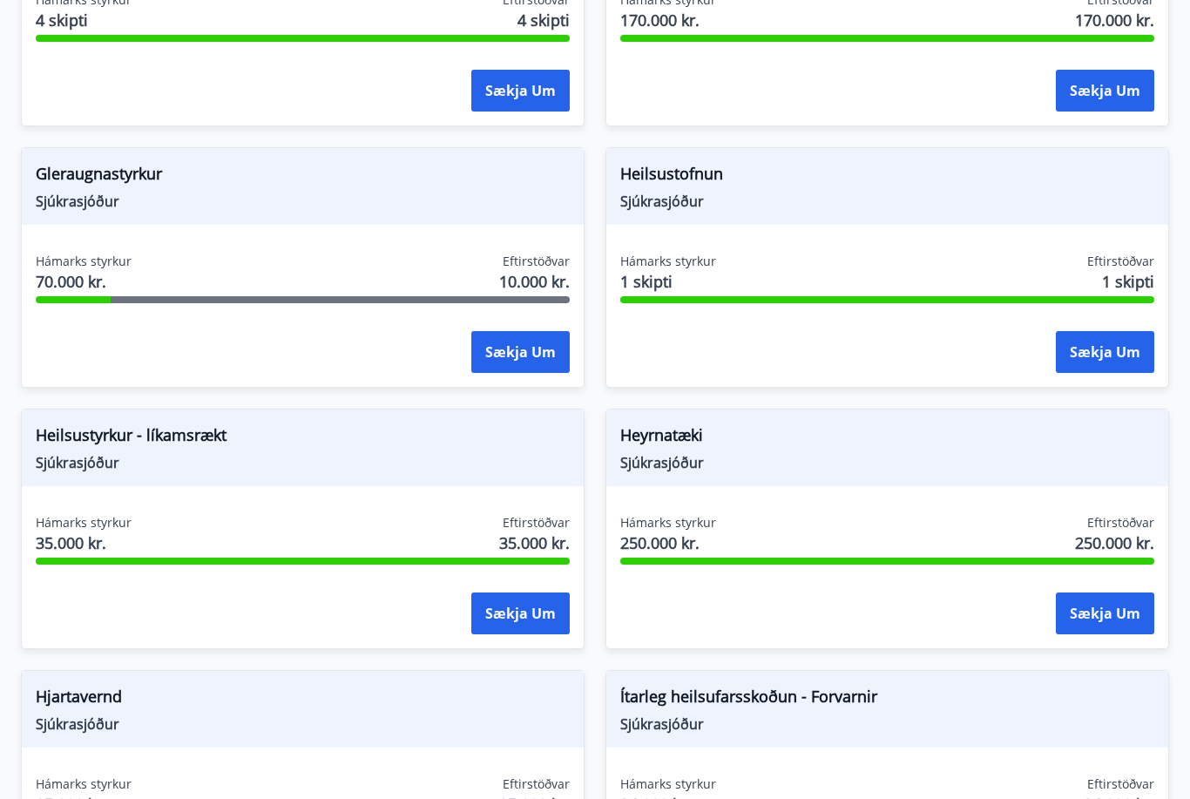
click at [531, 619] on button "Sækja um" at bounding box center [520, 614] width 98 height 42
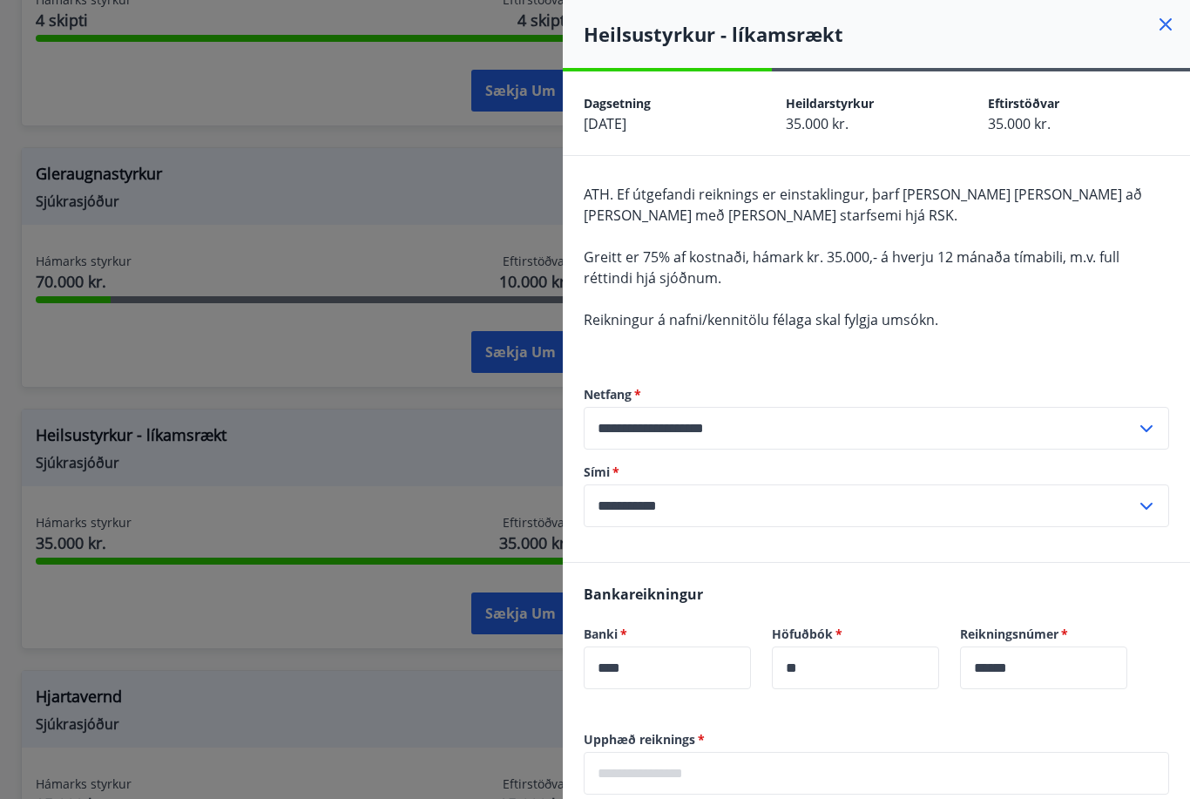
click at [1166, 18] on icon at bounding box center [1165, 24] width 21 height 21
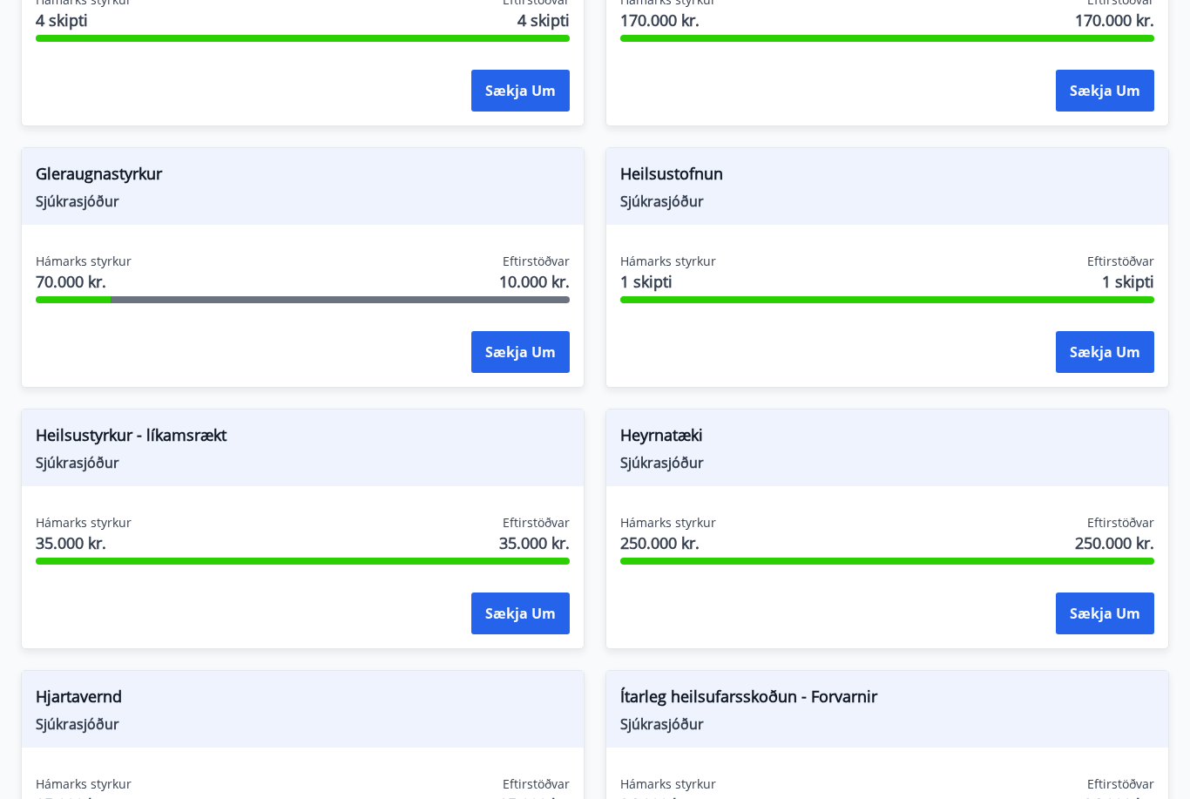
click at [1113, 361] on button "Sækja um" at bounding box center [1105, 352] width 98 height 42
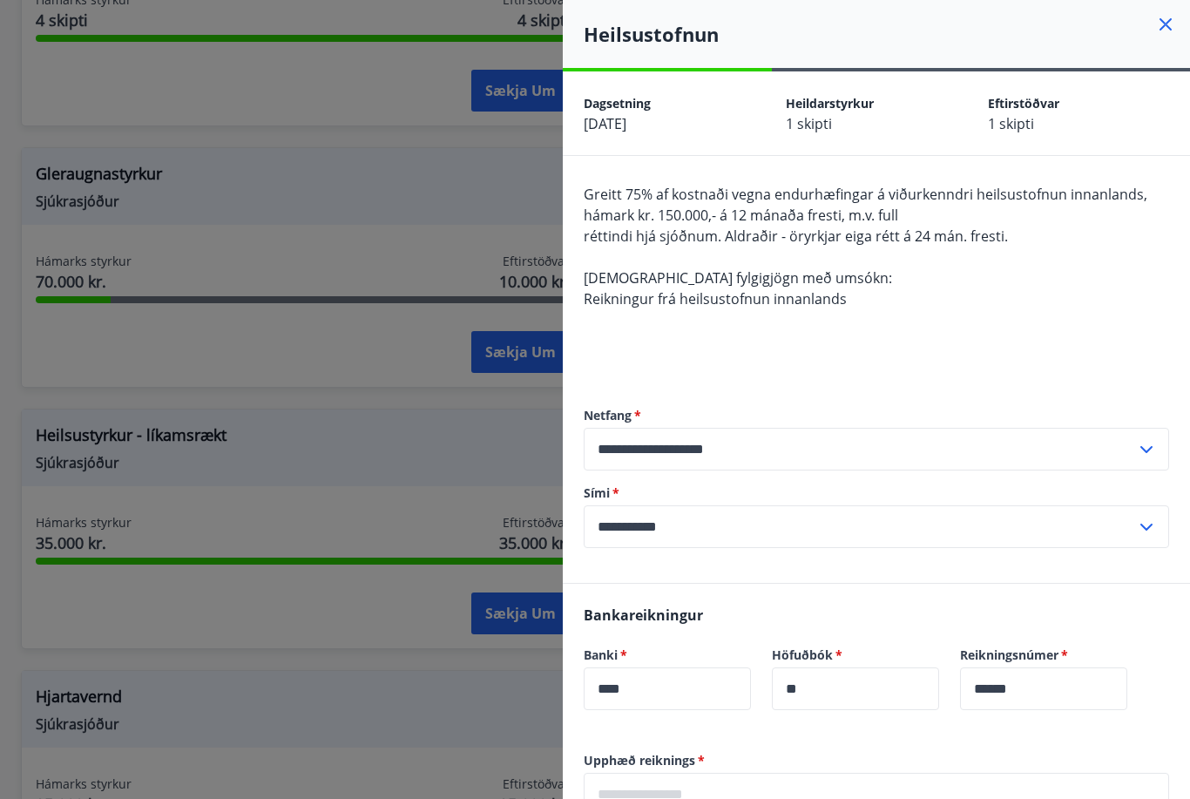
click at [1172, 34] on icon at bounding box center [1165, 24] width 21 height 21
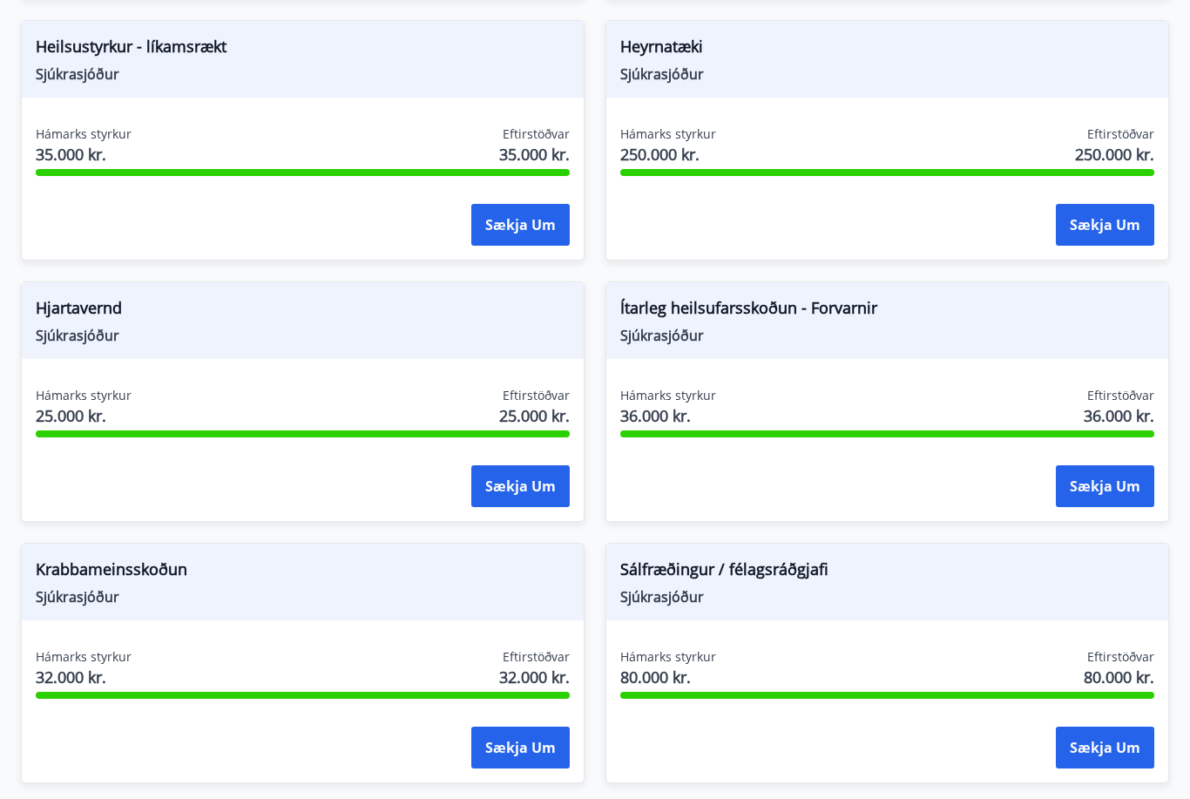
scroll to position [1205, 0]
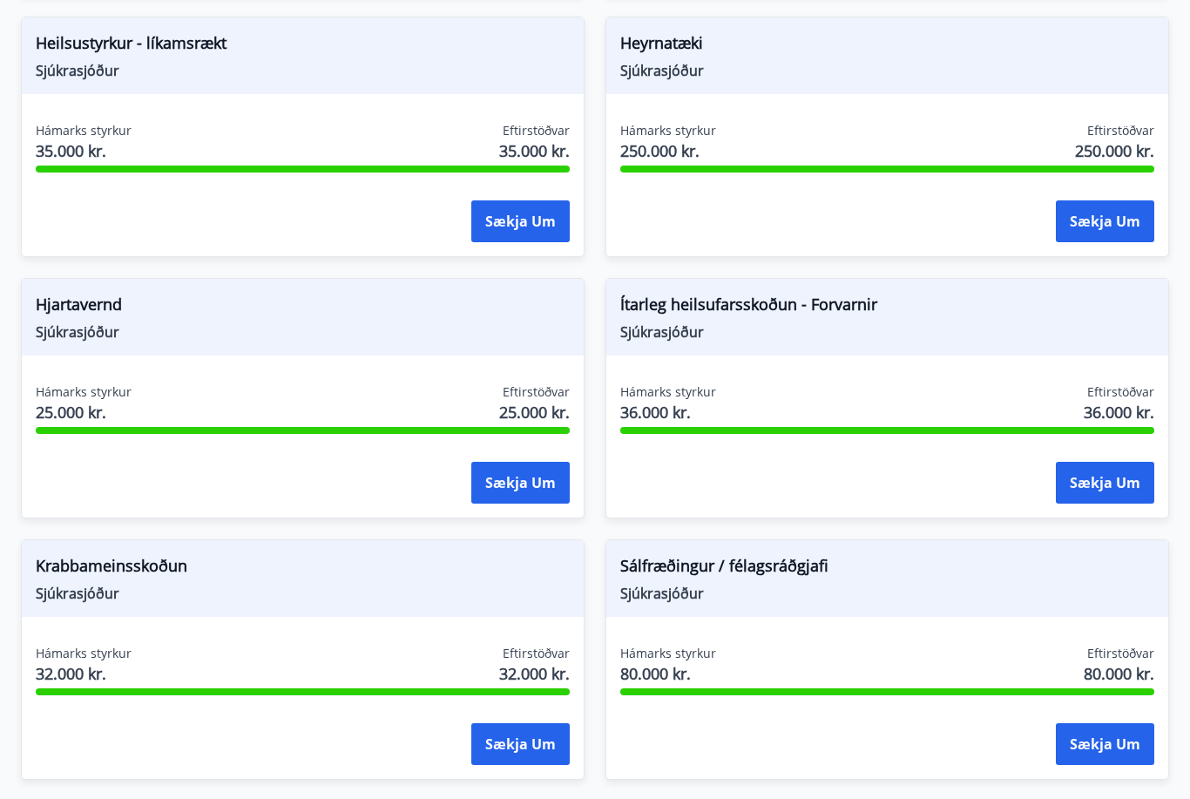
click at [1107, 484] on button "Sækja um" at bounding box center [1105, 483] width 98 height 42
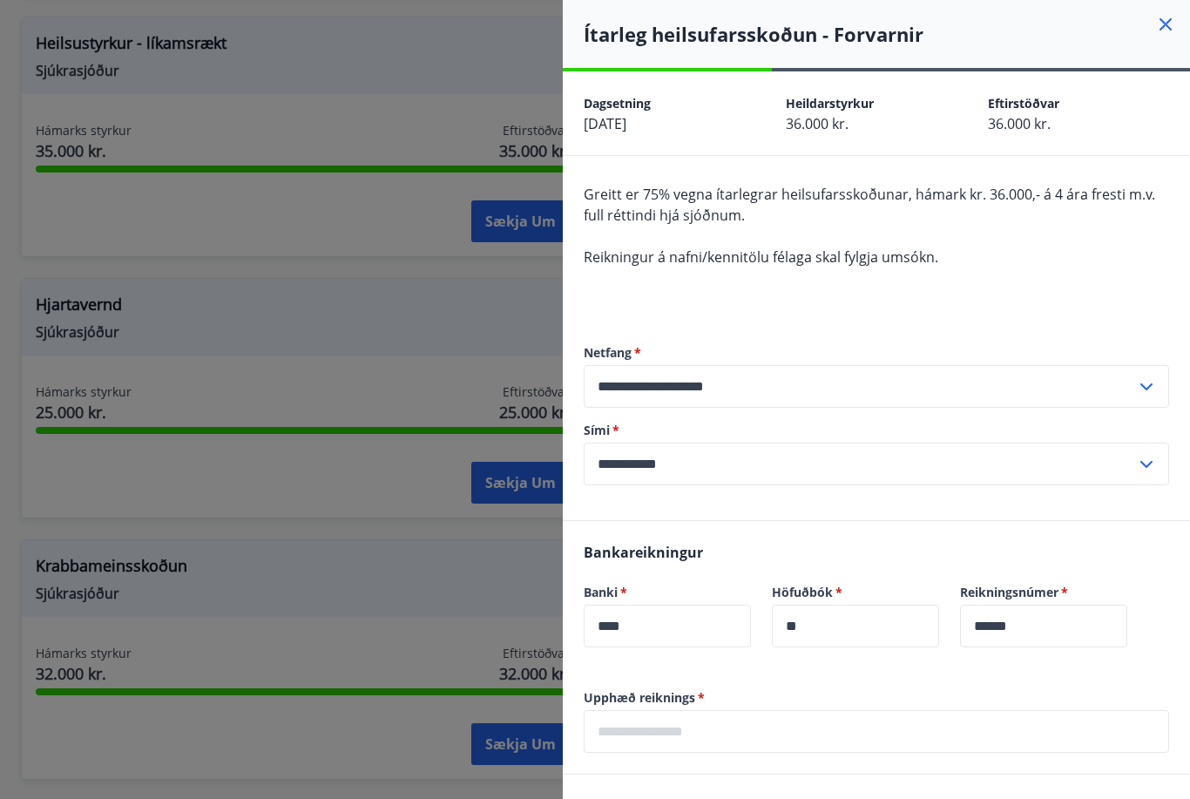
click at [414, 491] on div at bounding box center [595, 399] width 1190 height 799
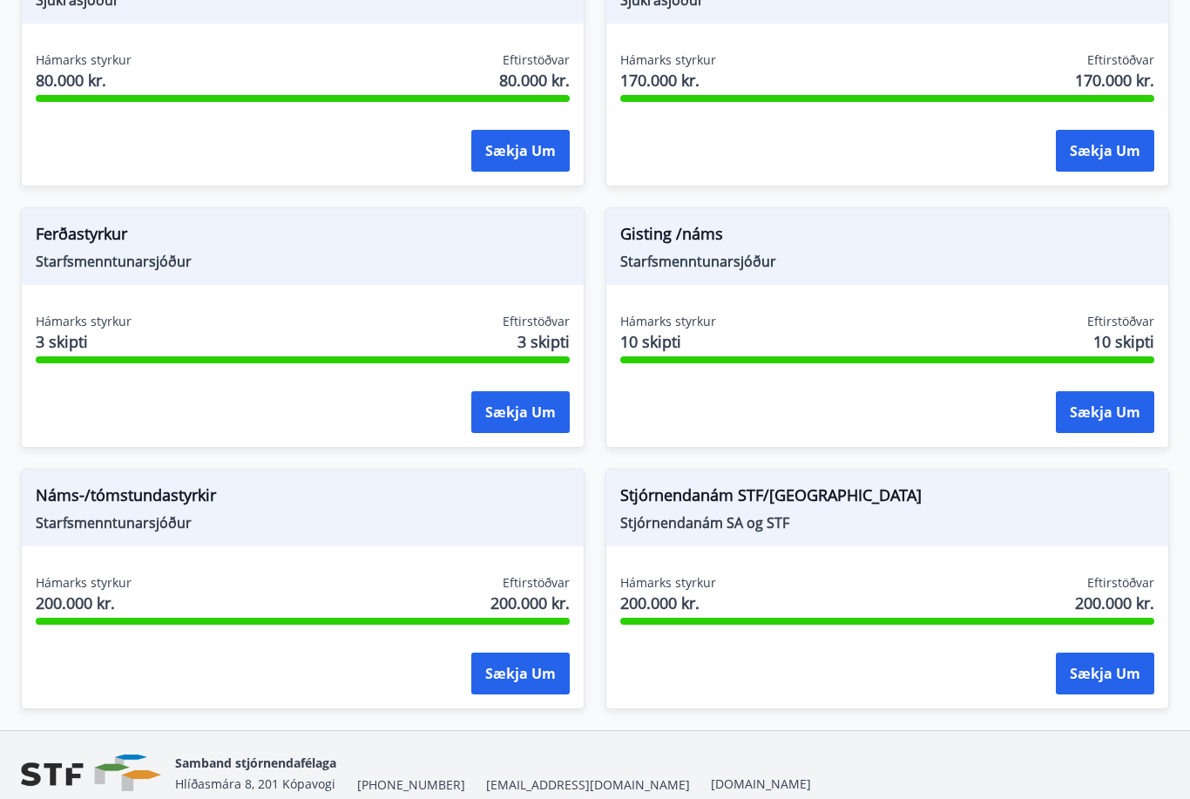
scroll to position [2081, 0]
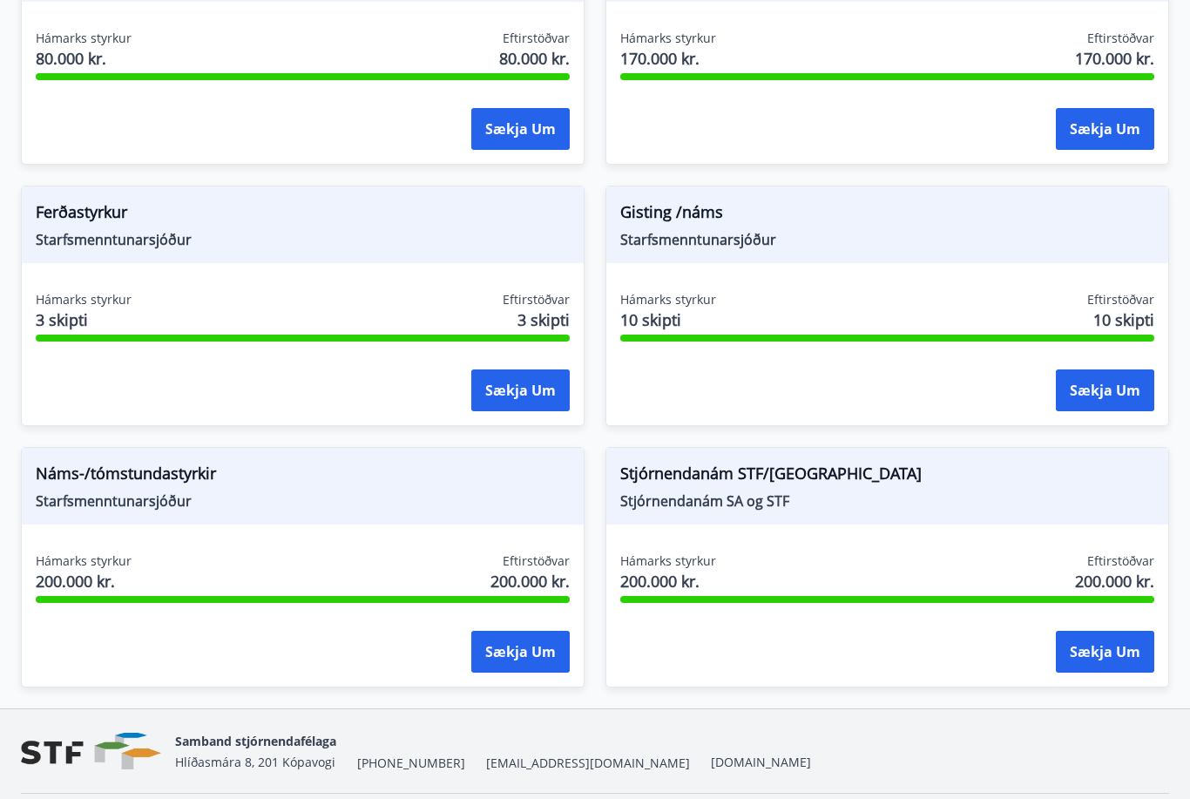
click at [540, 659] on button "Sækja um" at bounding box center [520, 652] width 98 height 42
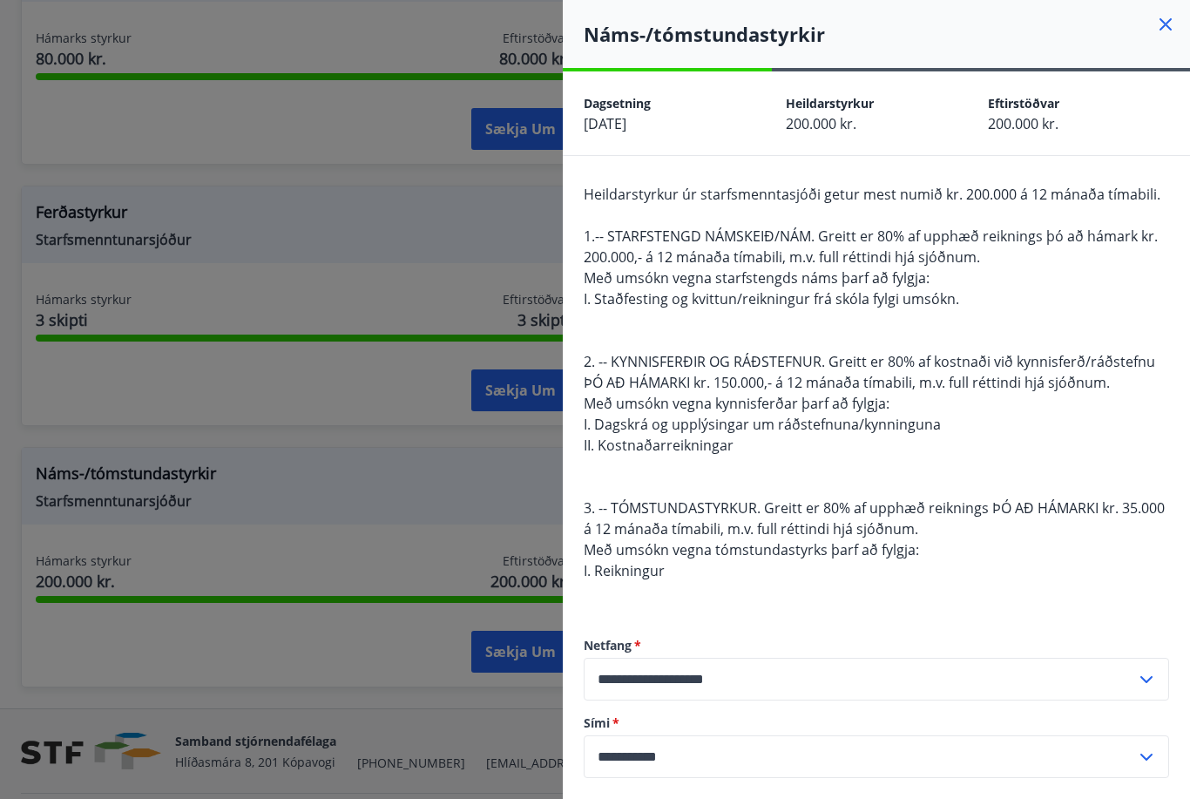
click at [1168, 22] on icon at bounding box center [1166, 24] width 12 height 12
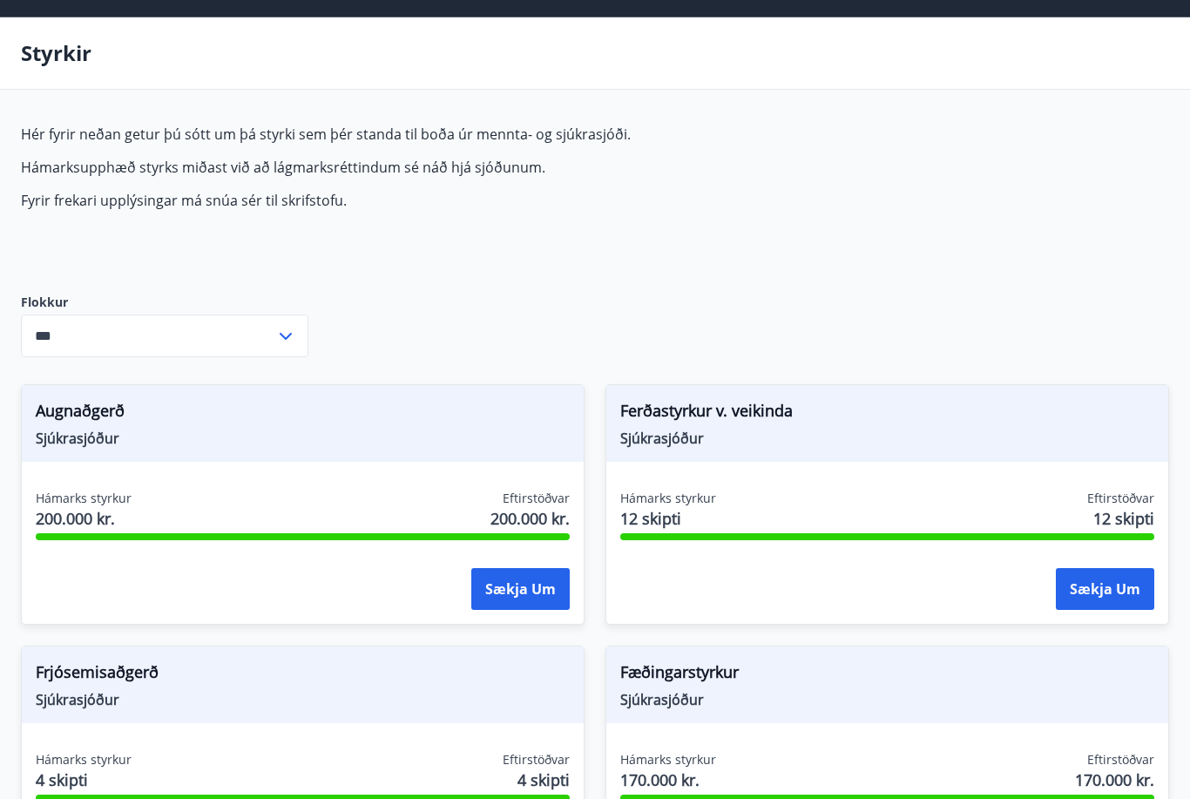
scroll to position [0, 0]
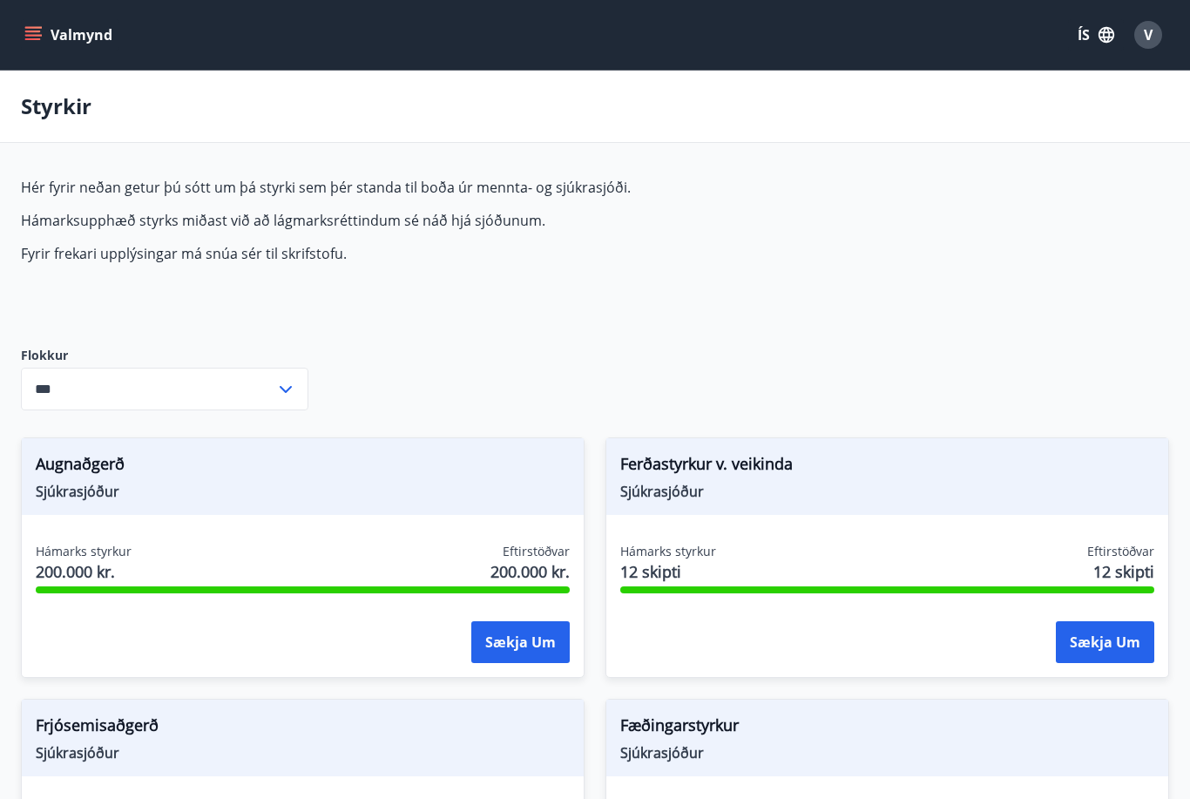
click at [284, 396] on icon at bounding box center [285, 389] width 21 height 21
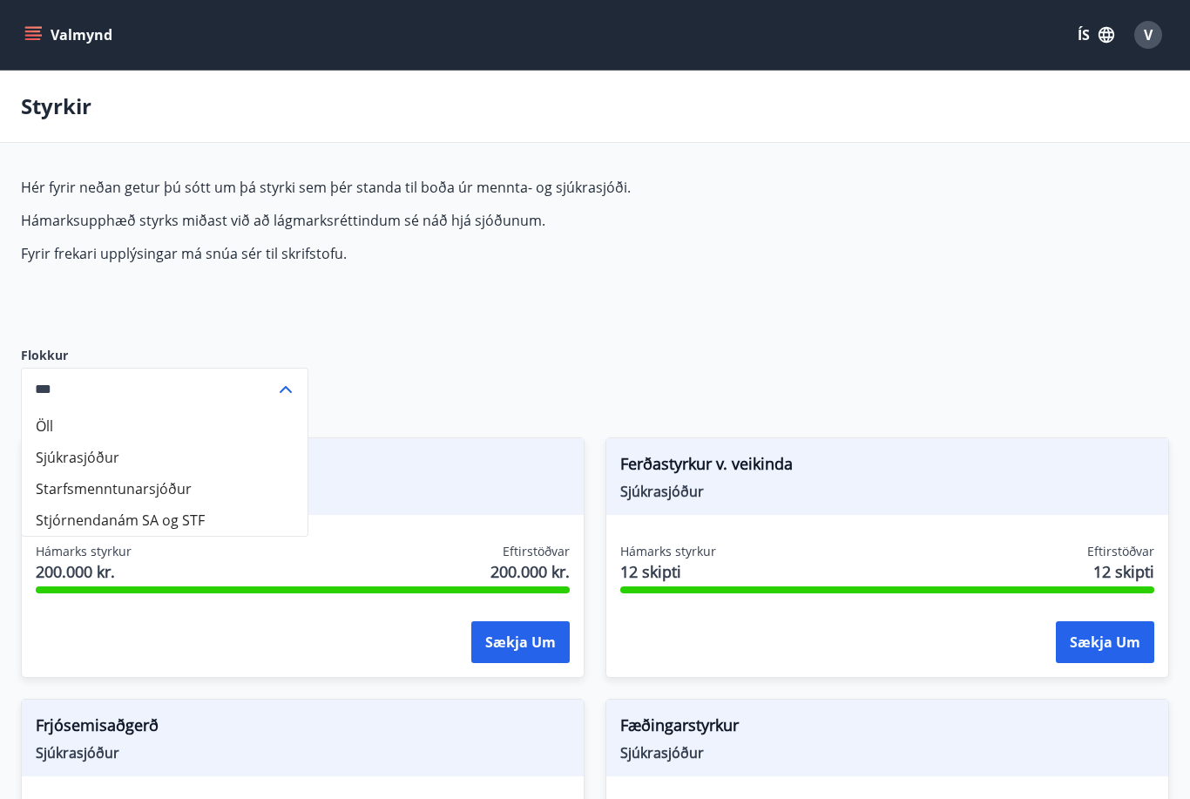
click at [89, 471] on li "Sjúkrasjóður" at bounding box center [165, 457] width 286 height 31
type input "**********"
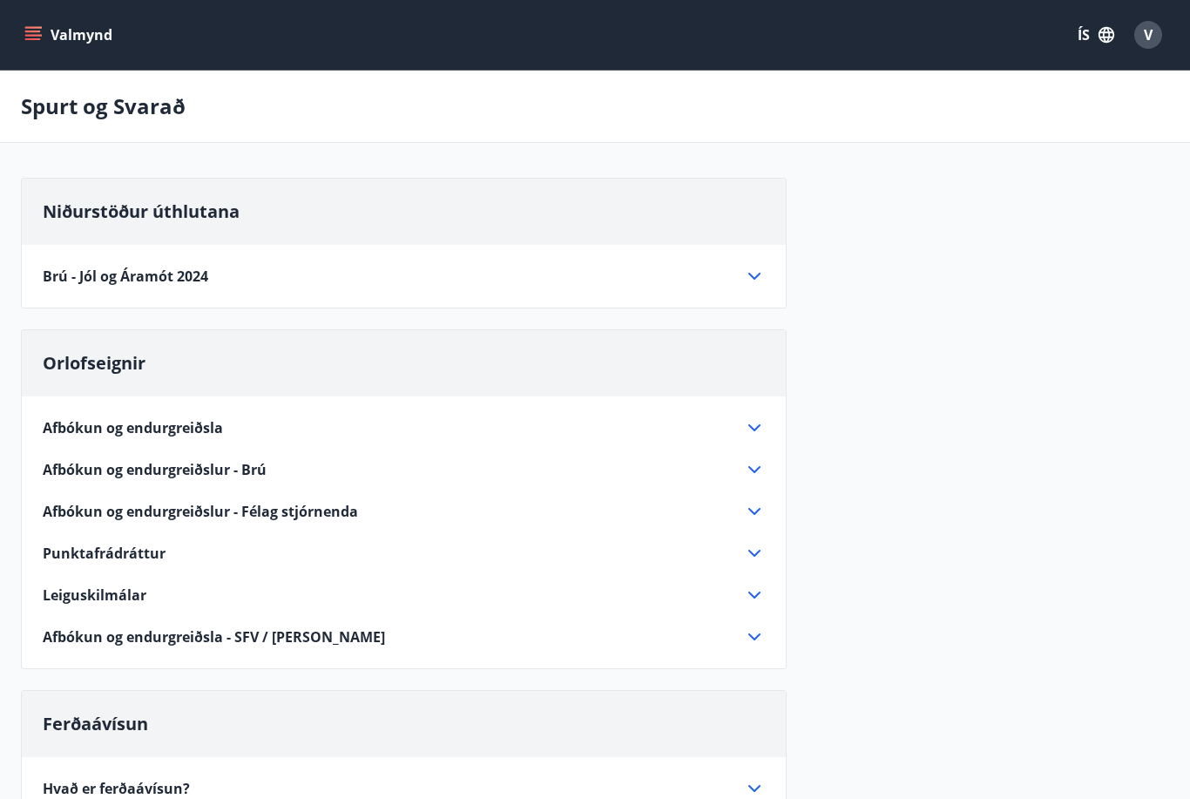
click at [755, 561] on icon at bounding box center [754, 553] width 21 height 21
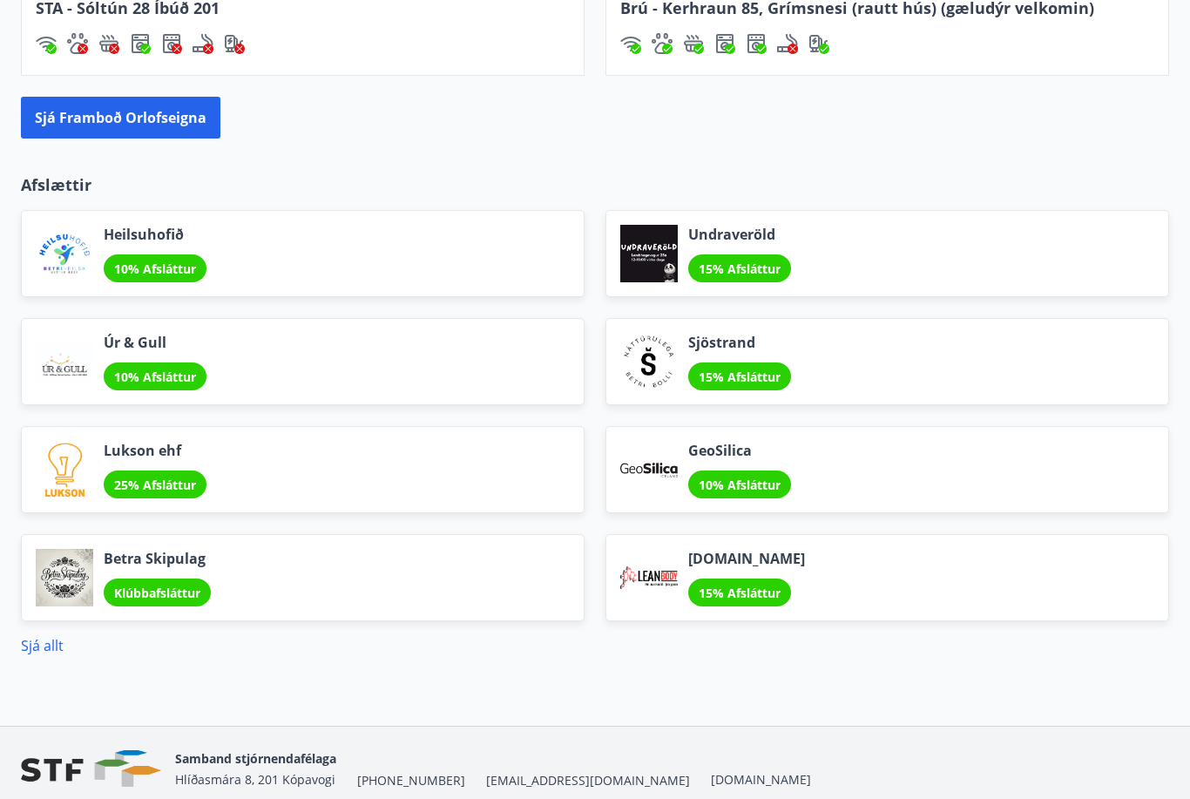
scroll to position [2100, 0]
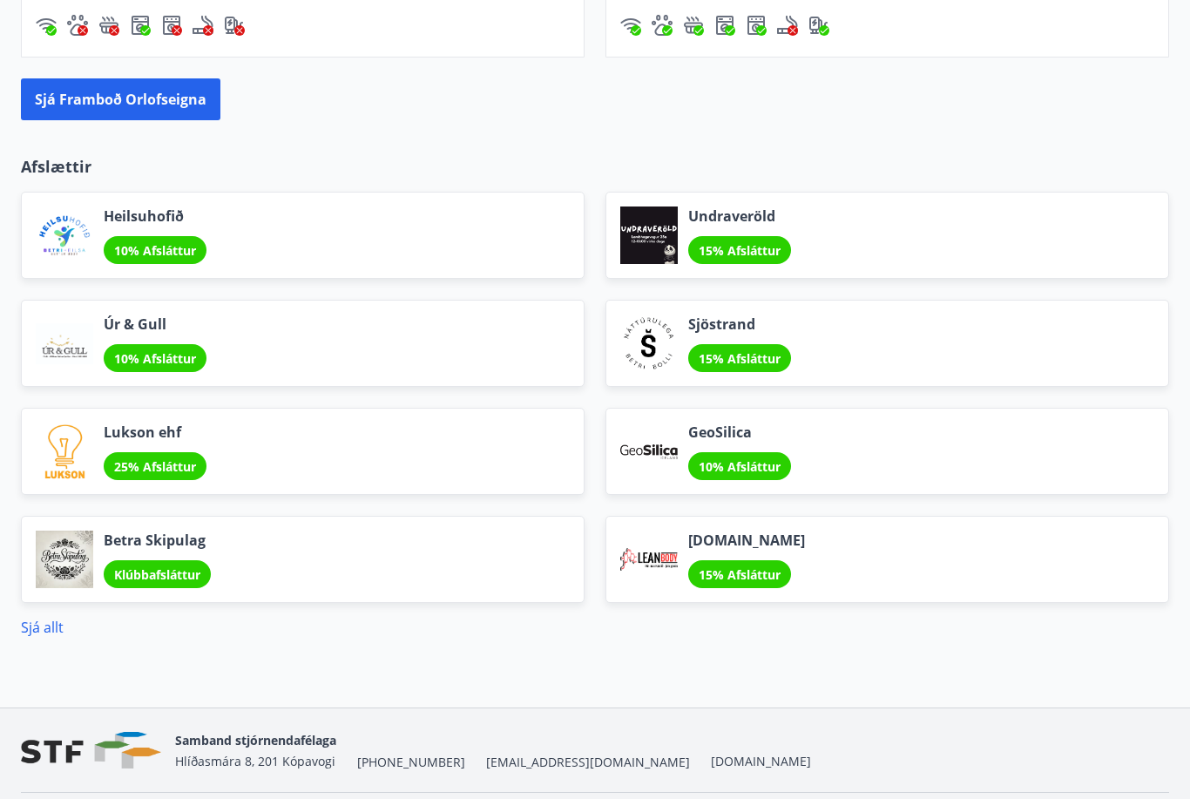
click at [48, 636] on link "Sjá allt" at bounding box center [42, 627] width 43 height 19
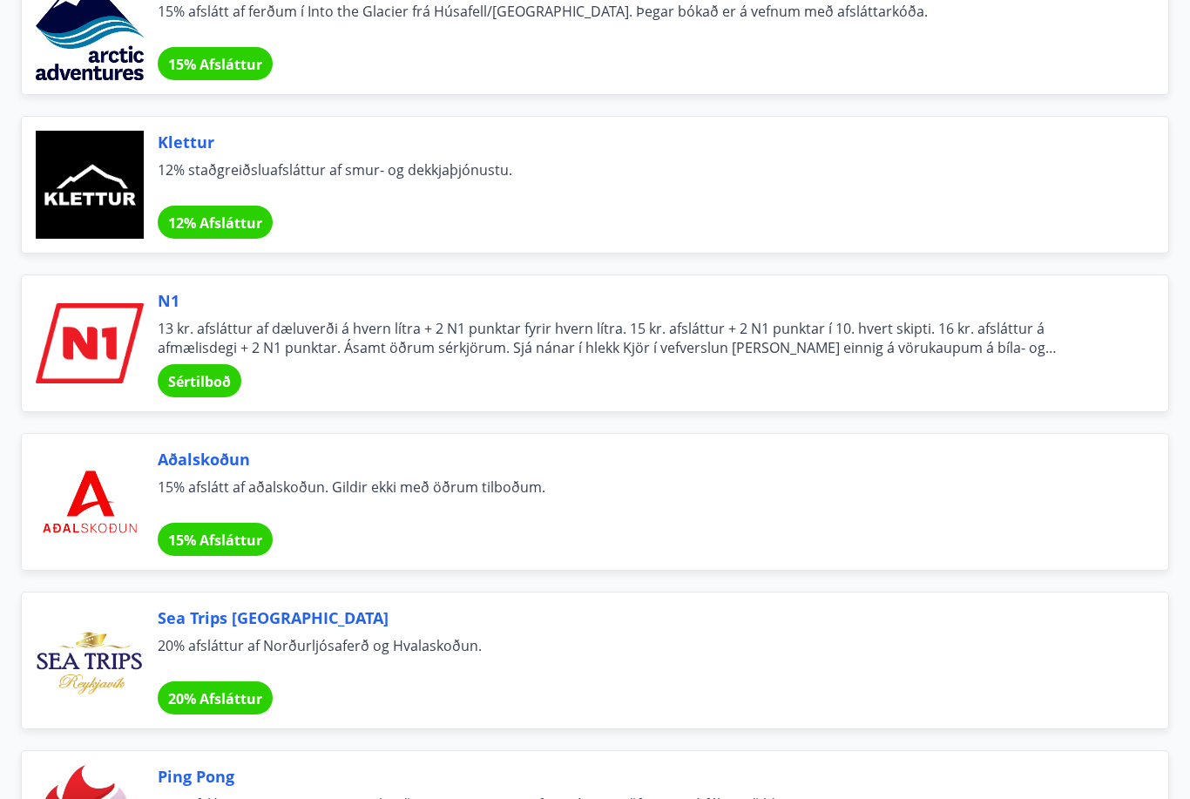
scroll to position [6302, 0]
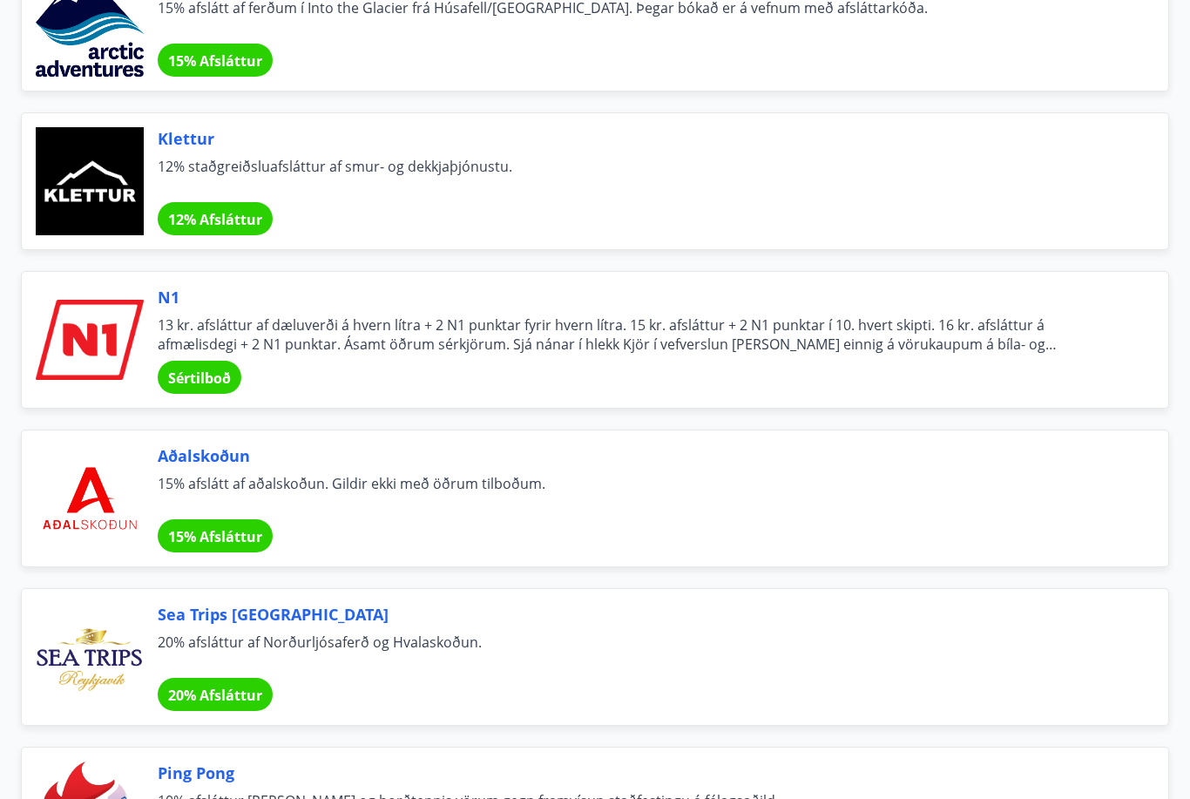
click at [211, 392] on div "Sértilboð" at bounding box center [200, 378] width 84 height 33
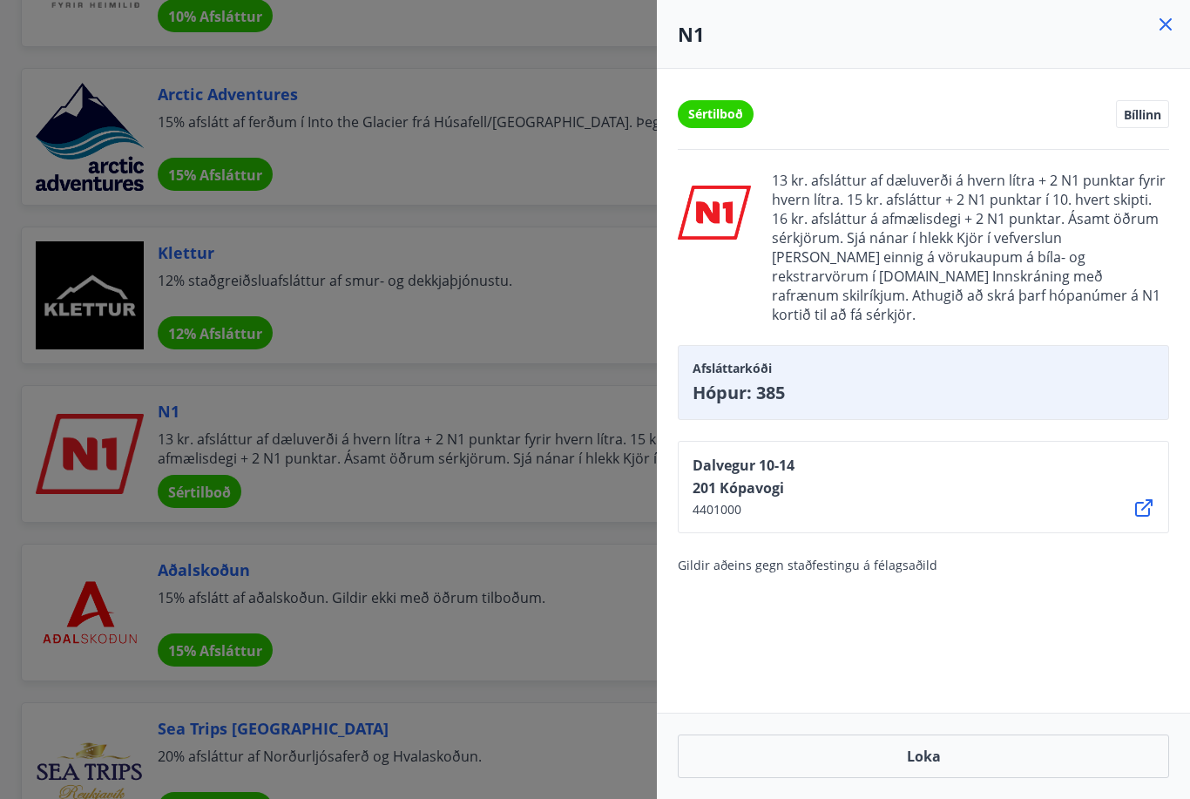
scroll to position [6187, 0]
click at [217, 352] on div at bounding box center [595, 399] width 1190 height 799
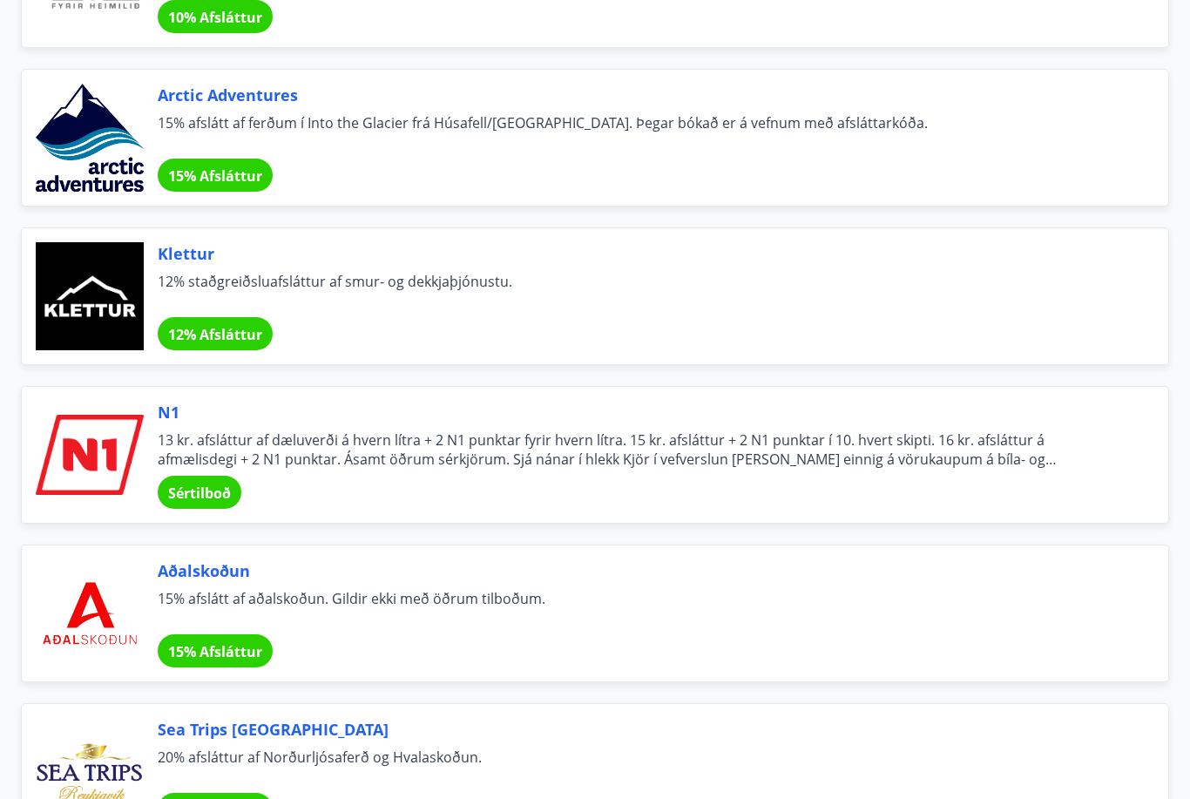
click at [750, 468] on span "13 kr. afsláttur af dæluverði á hvern lítra + 2 N1 punktar fyrir hvern lítra. 1…" at bounding box center [642, 449] width 969 height 38
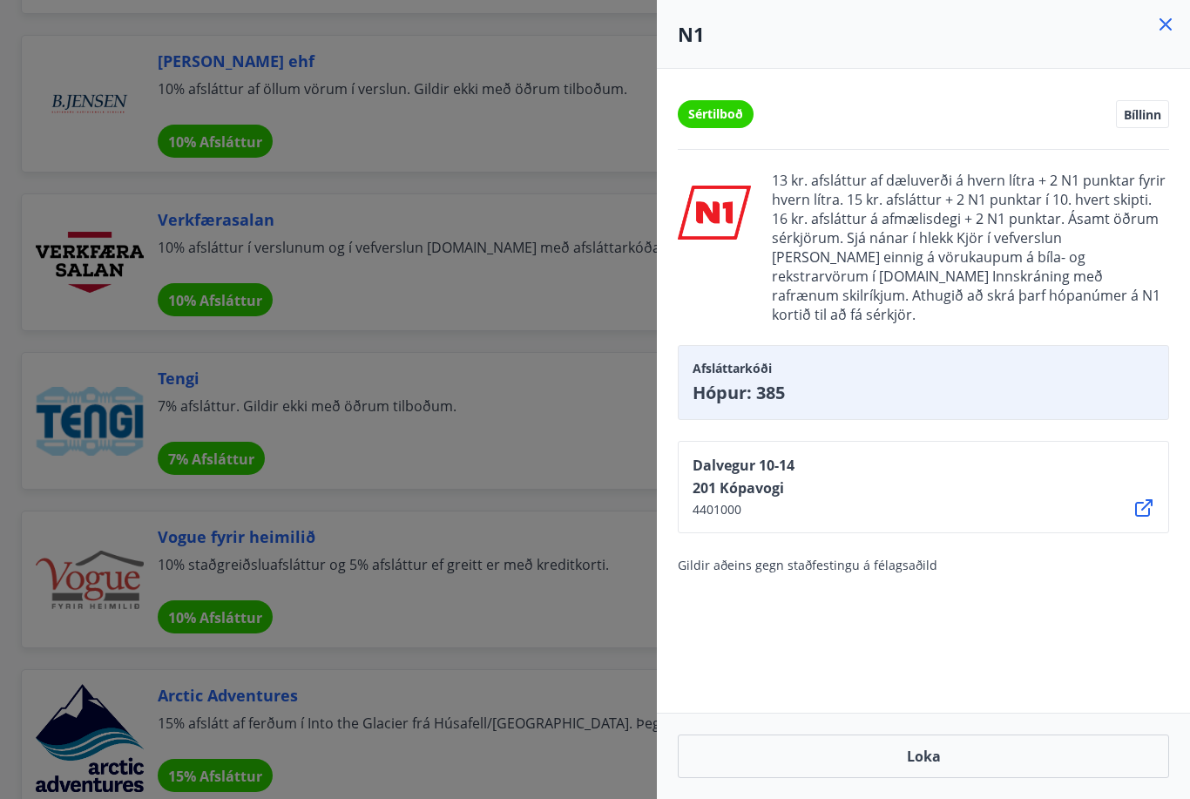
scroll to position [5585, 0]
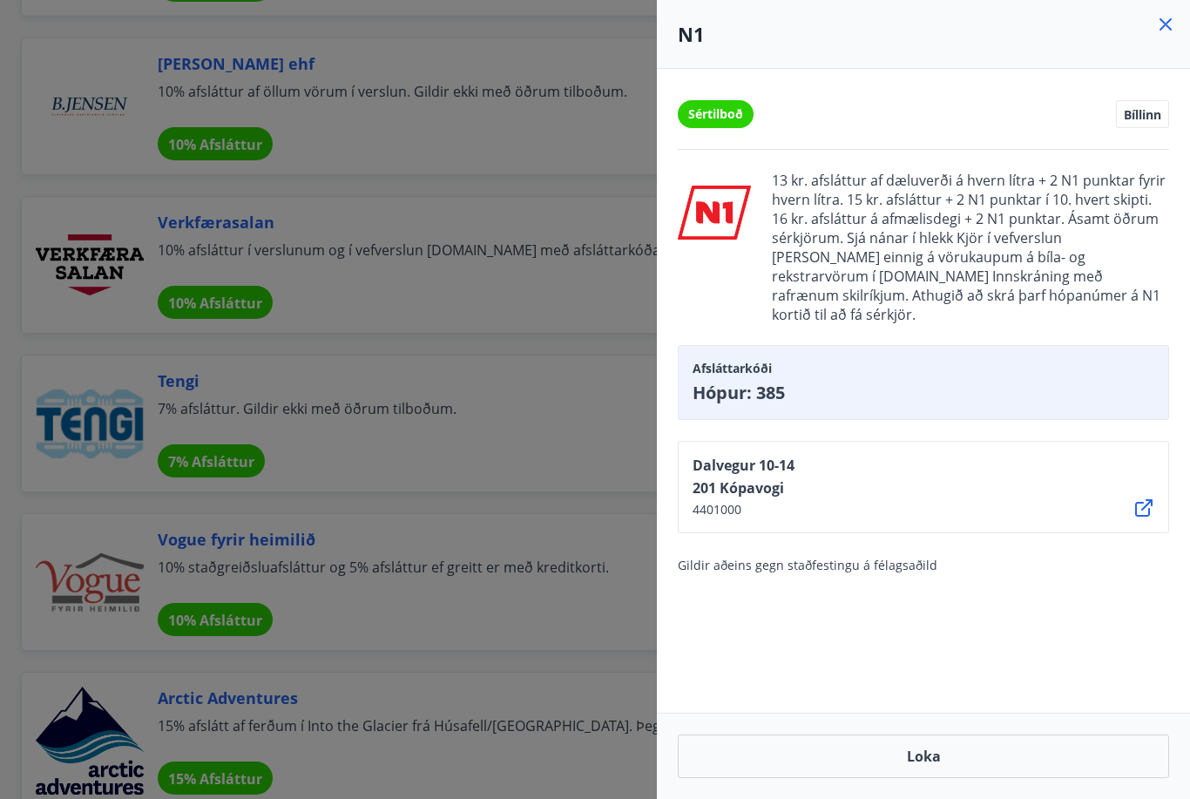
click at [1174, 24] on icon at bounding box center [1165, 24] width 21 height 21
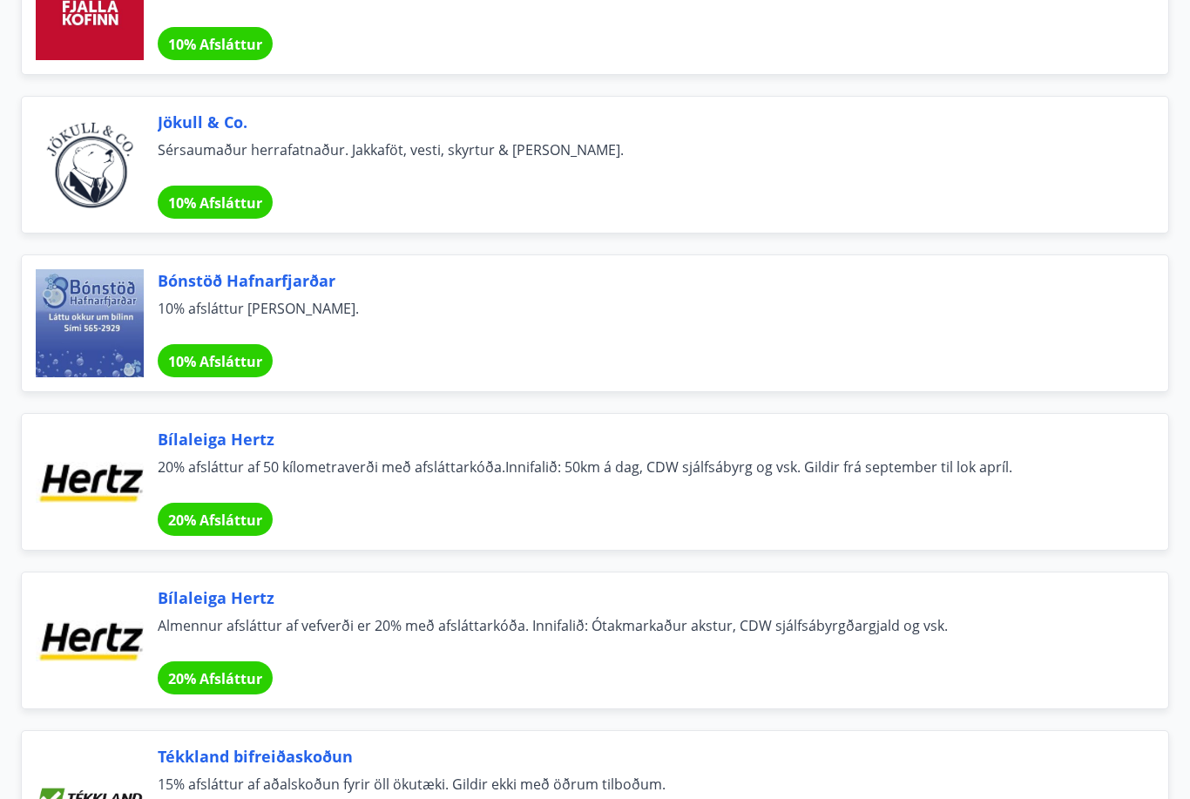
scroll to position [11465, 0]
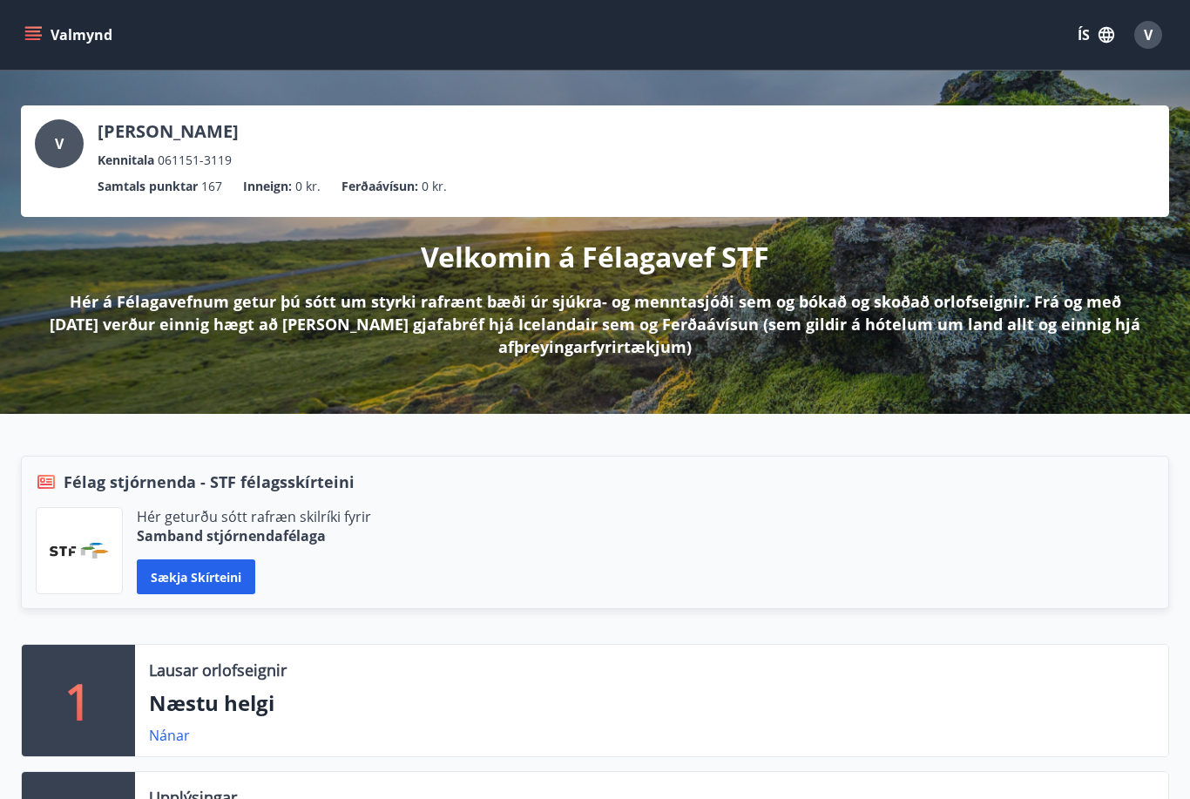
click at [26, 41] on icon "menu" at bounding box center [32, 34] width 17 height 17
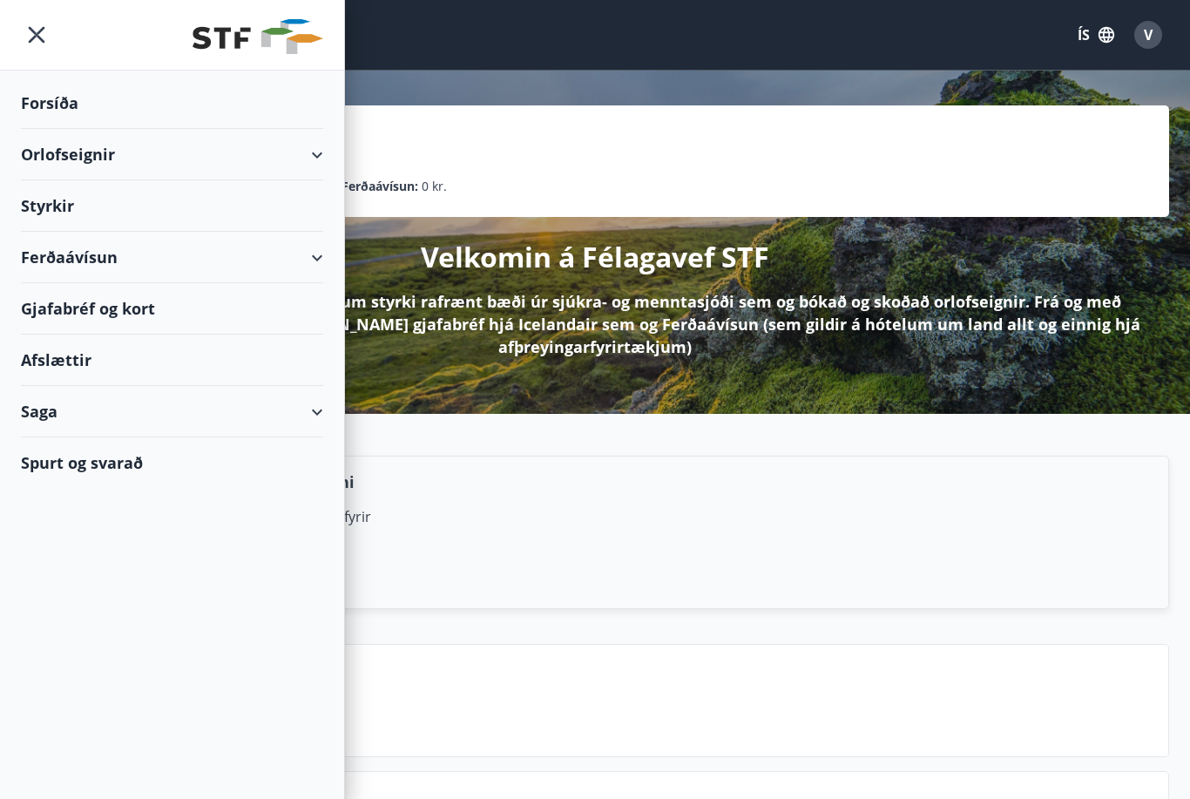
click at [310, 415] on div "Saga" at bounding box center [172, 411] width 302 height 51
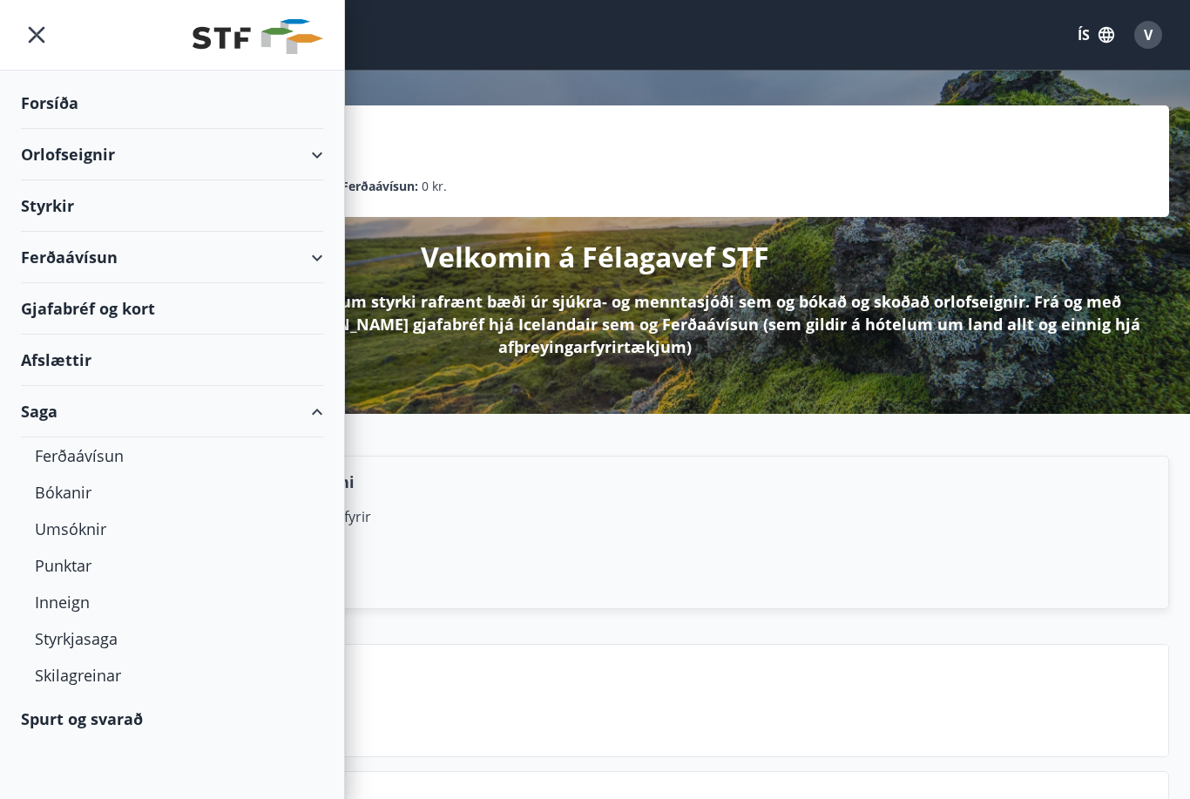
click at [280, 50] on img at bounding box center [258, 36] width 131 height 35
click at [79, 96] on div "Forsíða" at bounding box center [172, 103] width 302 height 51
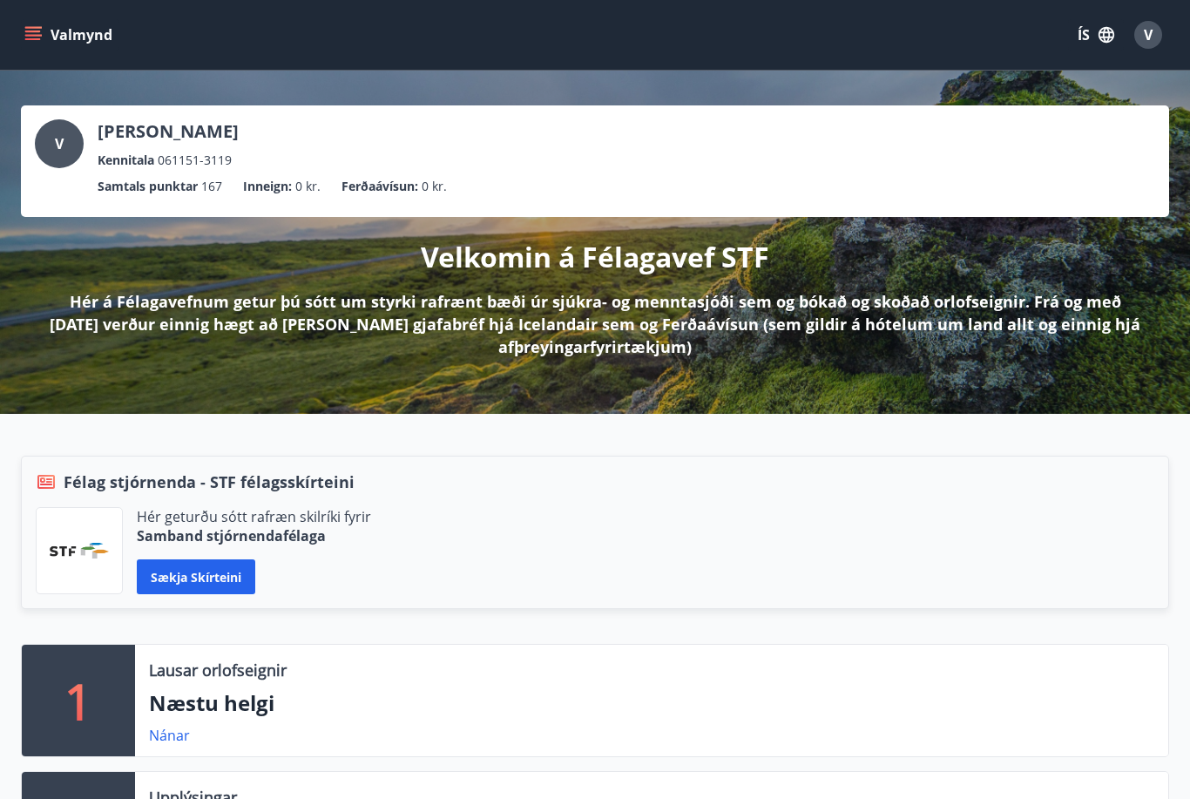
click at [1149, 39] on span "V" at bounding box center [1148, 34] width 9 height 19
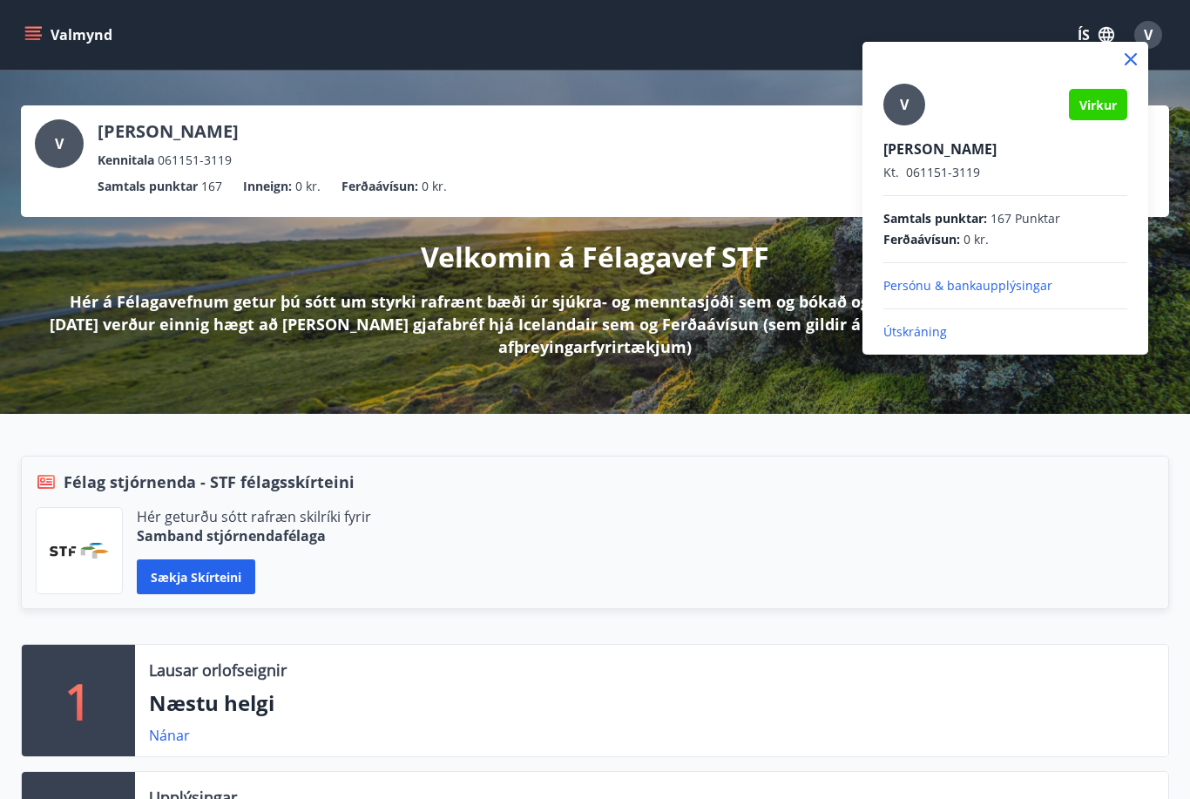
click at [926, 340] on p "Útskráning" at bounding box center [1005, 331] width 244 height 17
